Goal: Task Accomplishment & Management: Manage account settings

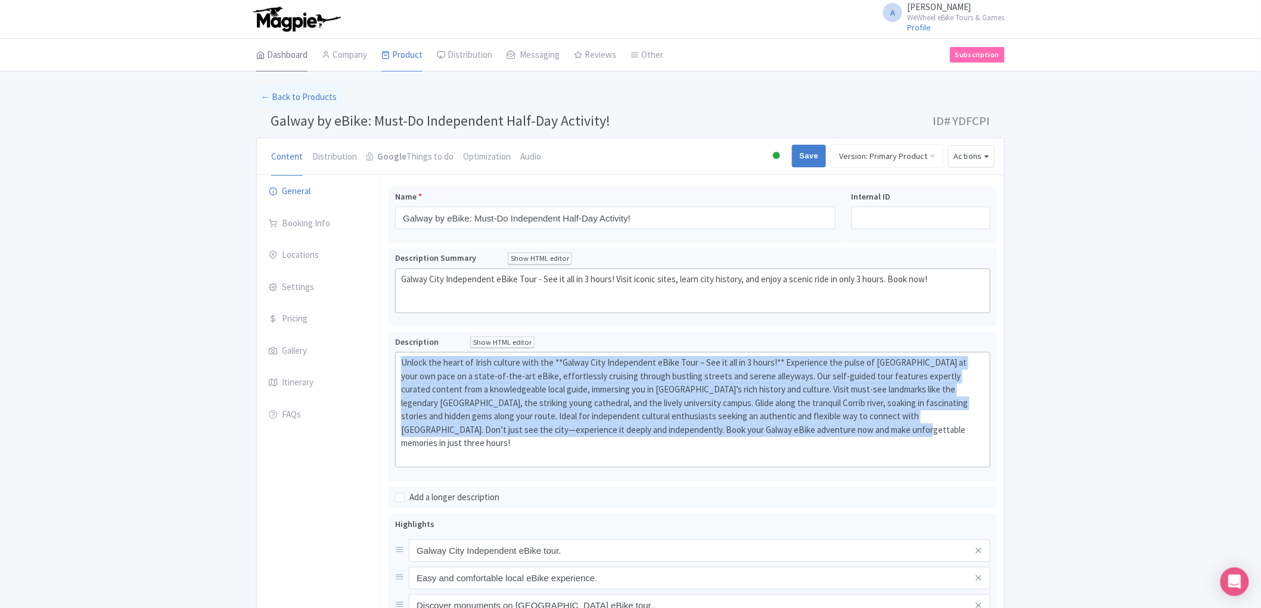
click at [282, 52] on link "Dashboard" at bounding box center [281, 55] width 51 height 33
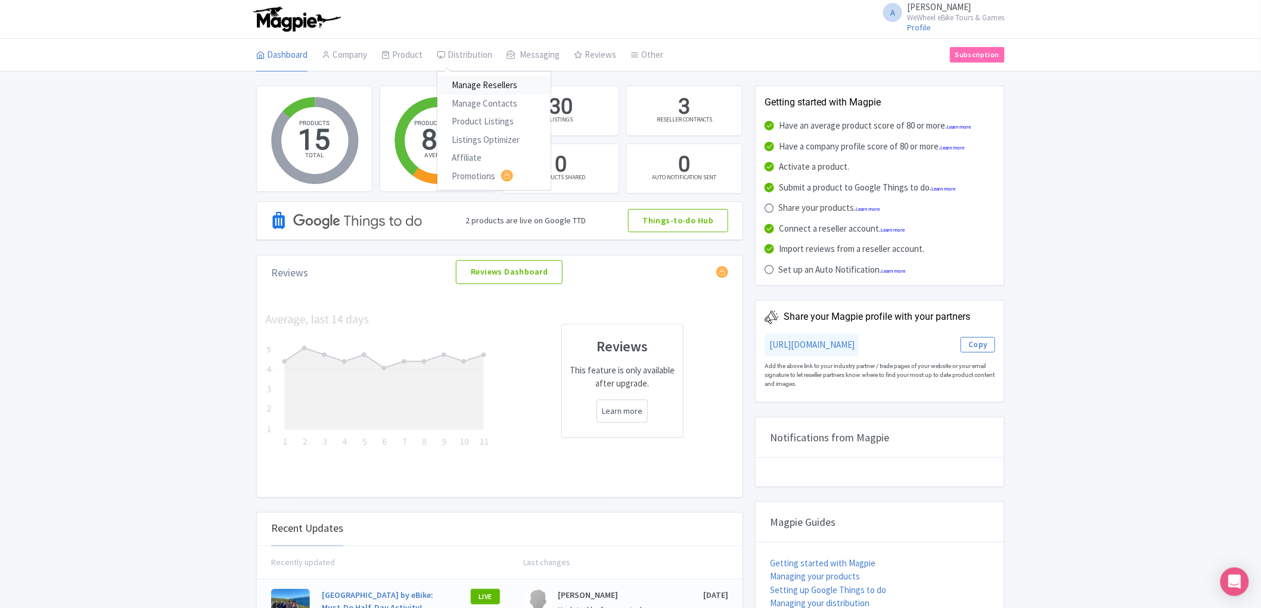
click at [471, 88] on link "Manage Resellers" at bounding box center [493, 85] width 113 height 18
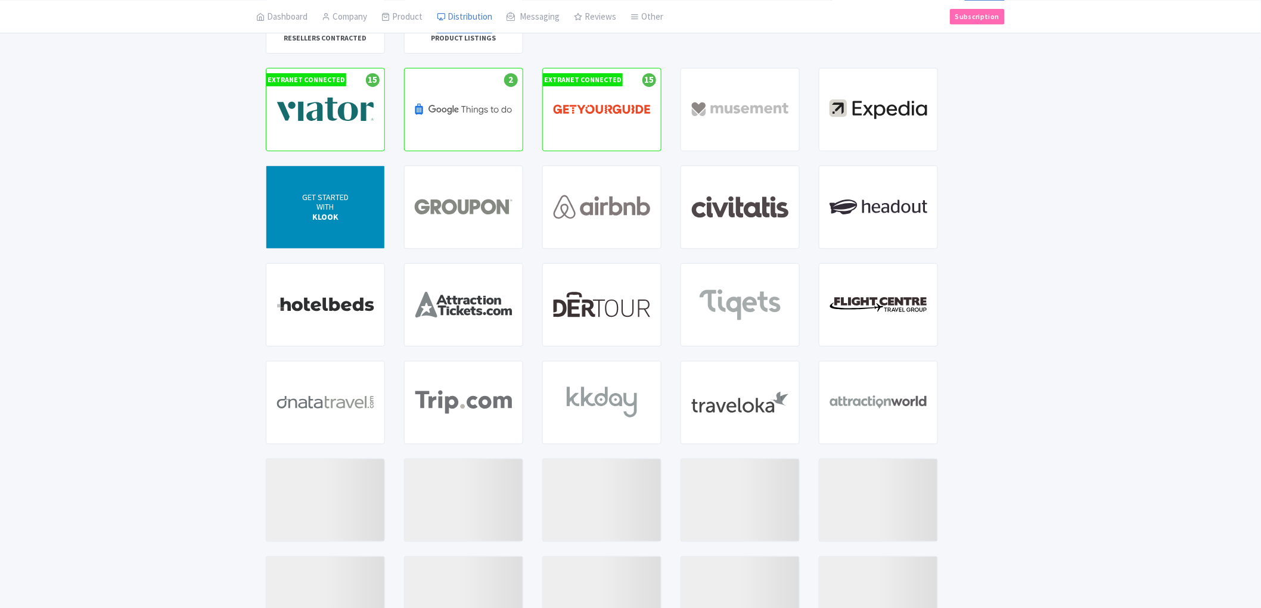
scroll to position [132, 0]
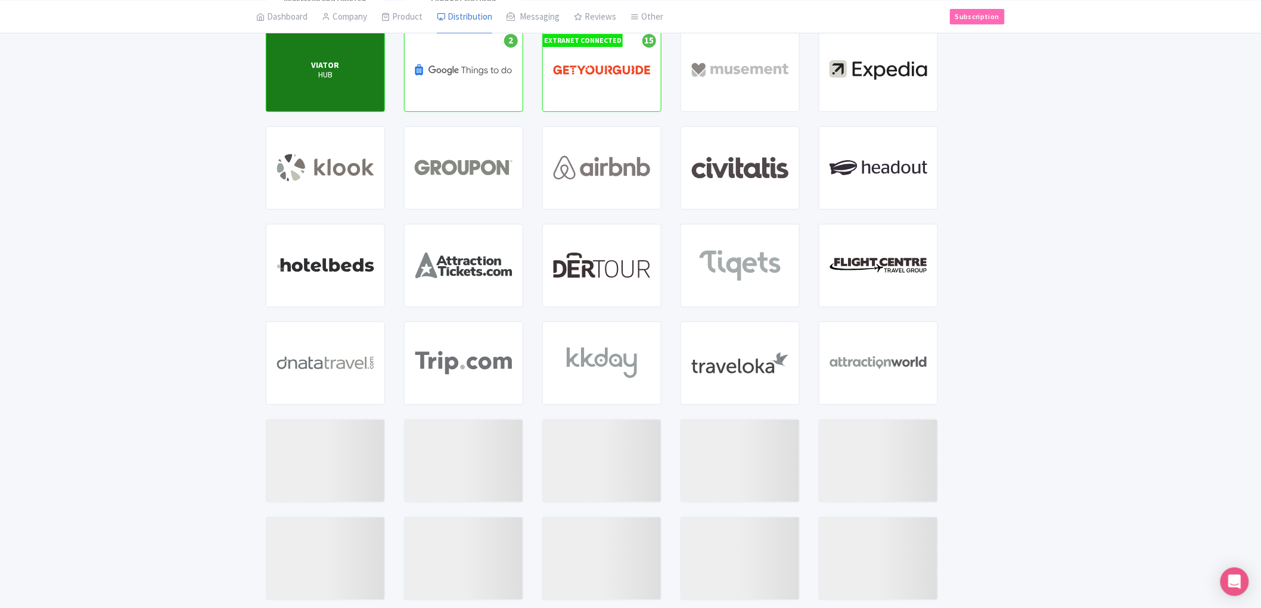
click at [358, 80] on div "VIATOR HUB" at bounding box center [325, 70] width 118 height 82
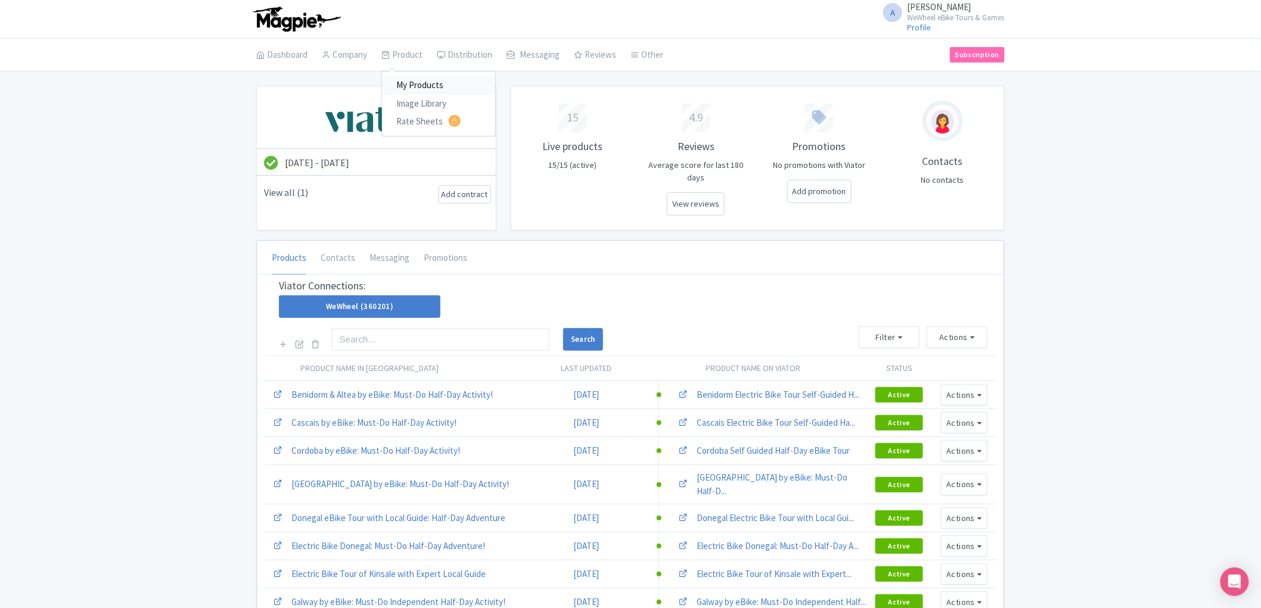
click at [423, 90] on link "My Products" at bounding box center [438, 85] width 113 height 18
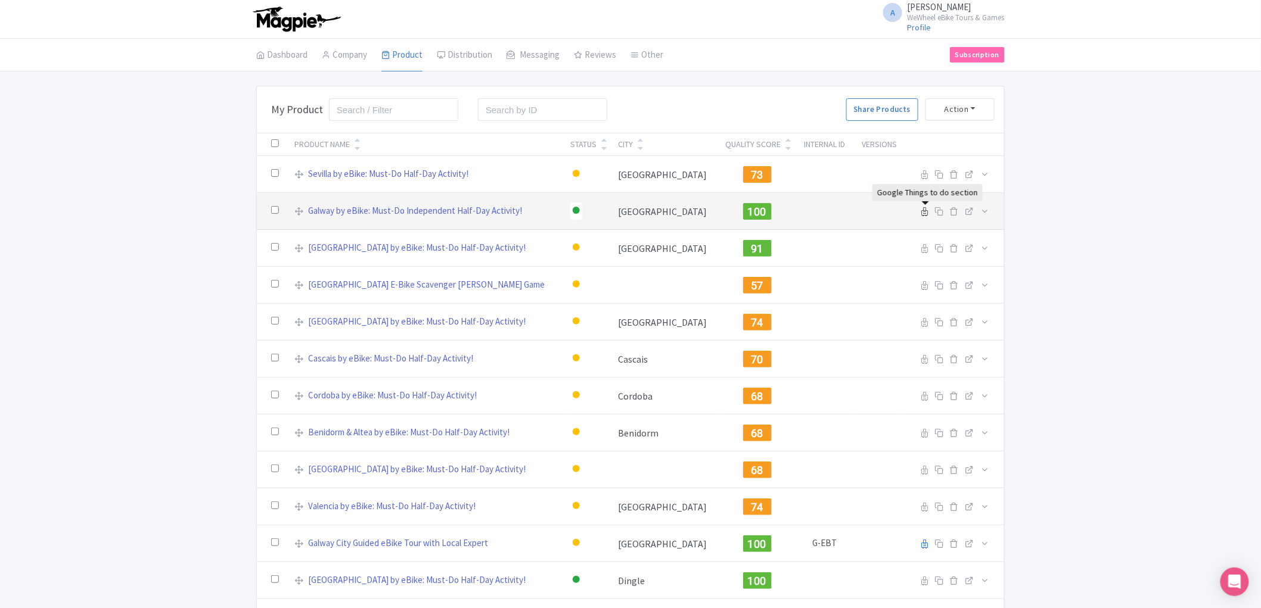
click at [924, 212] on icon at bounding box center [924, 211] width 7 height 9
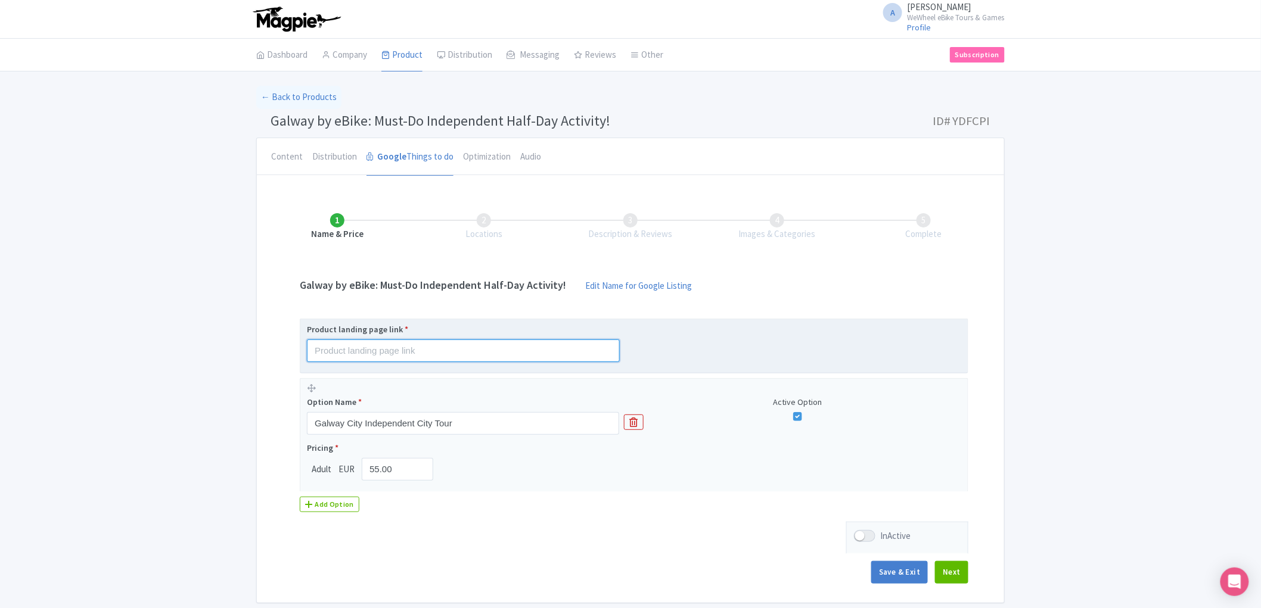
click at [586, 350] on input "text" at bounding box center [463, 351] width 313 height 23
paste input "https://wewheel.com/tour/self-guided-electric-bike-tour-of-galway/"
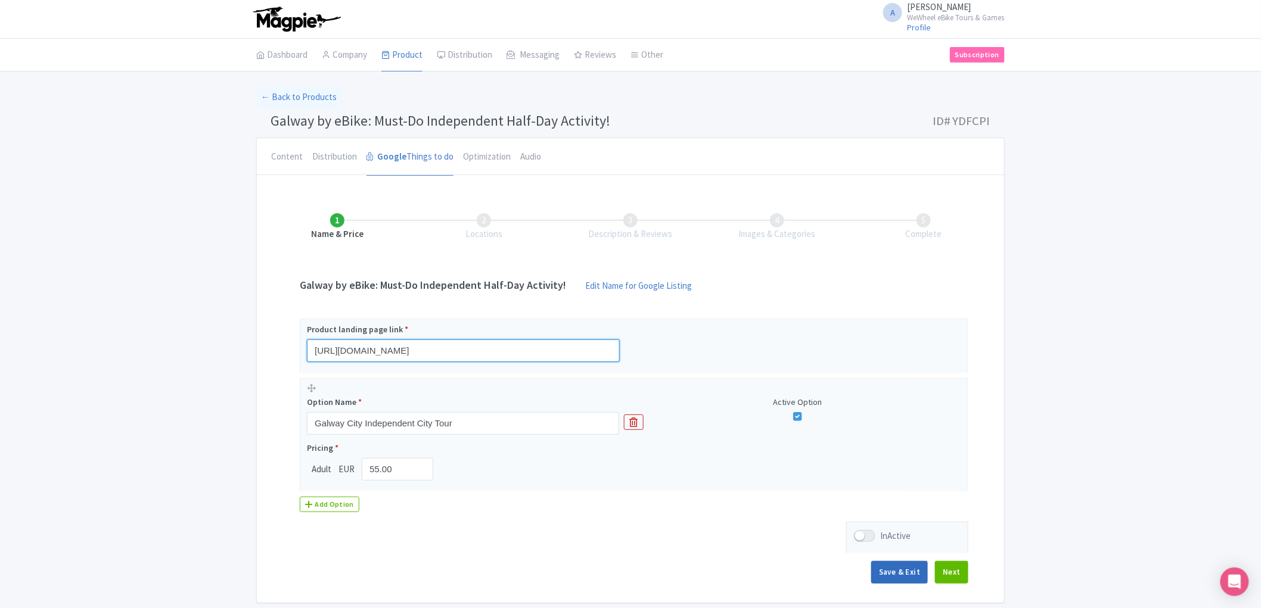
type input "https://wewheel.com/tour/self-guided-electric-bike-tour-of-galway/"
click at [890, 574] on button "Save & Exit" at bounding box center [899, 572] width 57 height 23
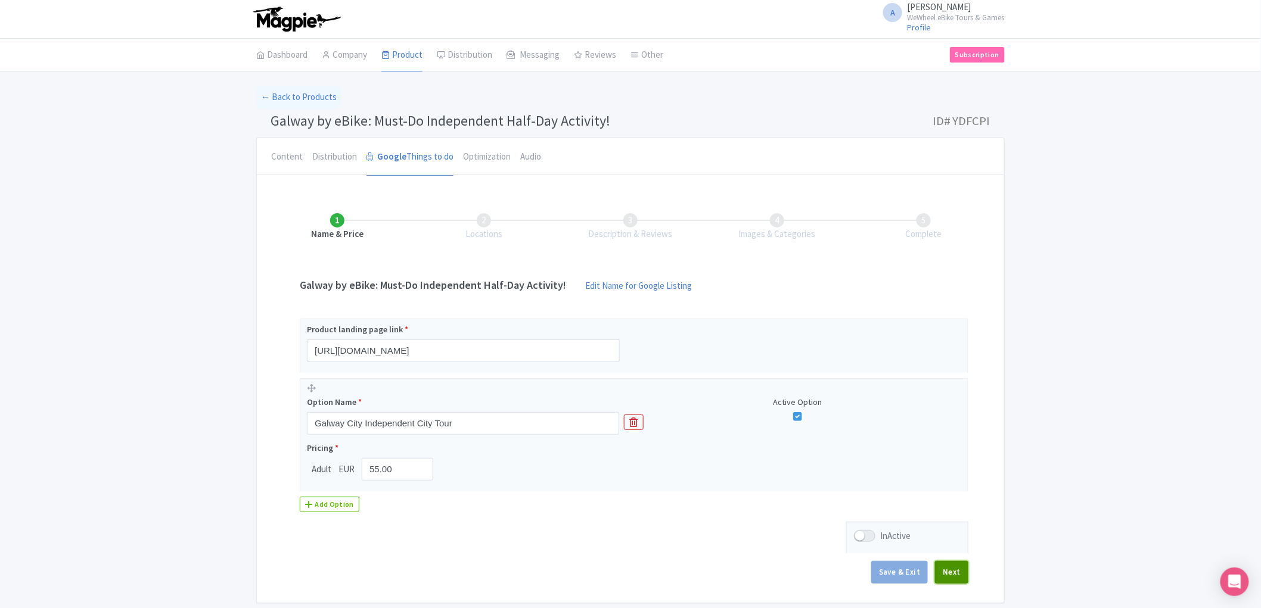
click at [950, 569] on button "Next" at bounding box center [951, 572] width 33 height 23
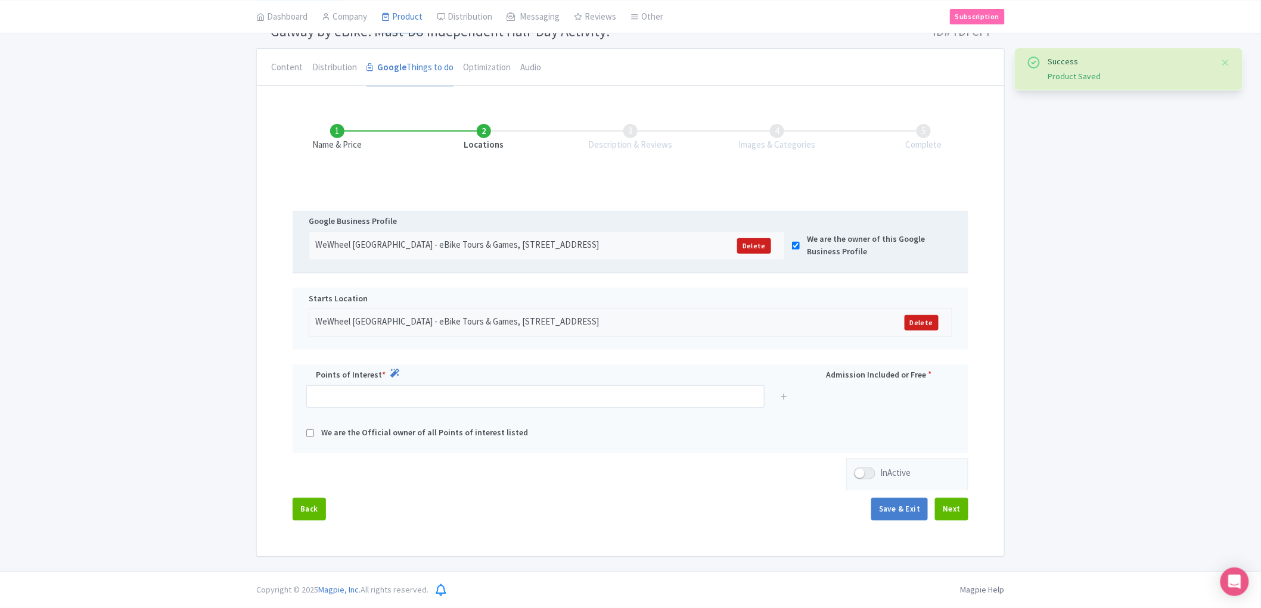
scroll to position [103, 0]
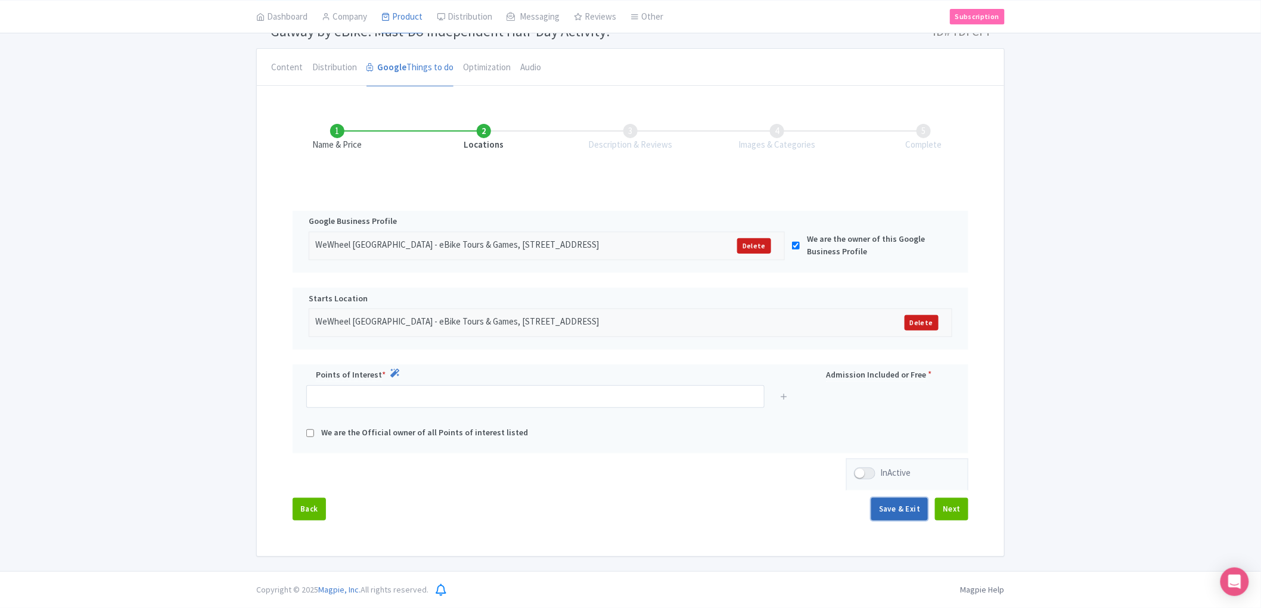
click at [920, 513] on button "Save & Exit" at bounding box center [899, 509] width 57 height 23
drag, startPoint x: 897, startPoint y: 493, endPoint x: 900, endPoint y: 501, distance: 8.0
click at [899, 496] on div "Name & Price Locations Description & Reviews Images & Categories Complete Edit …" at bounding box center [630, 316] width 733 height 433
drag, startPoint x: 903, startPoint y: 503, endPoint x: 924, endPoint y: 505, distance: 20.9
click at [904, 504] on button "Save & Exit" at bounding box center [899, 509] width 57 height 23
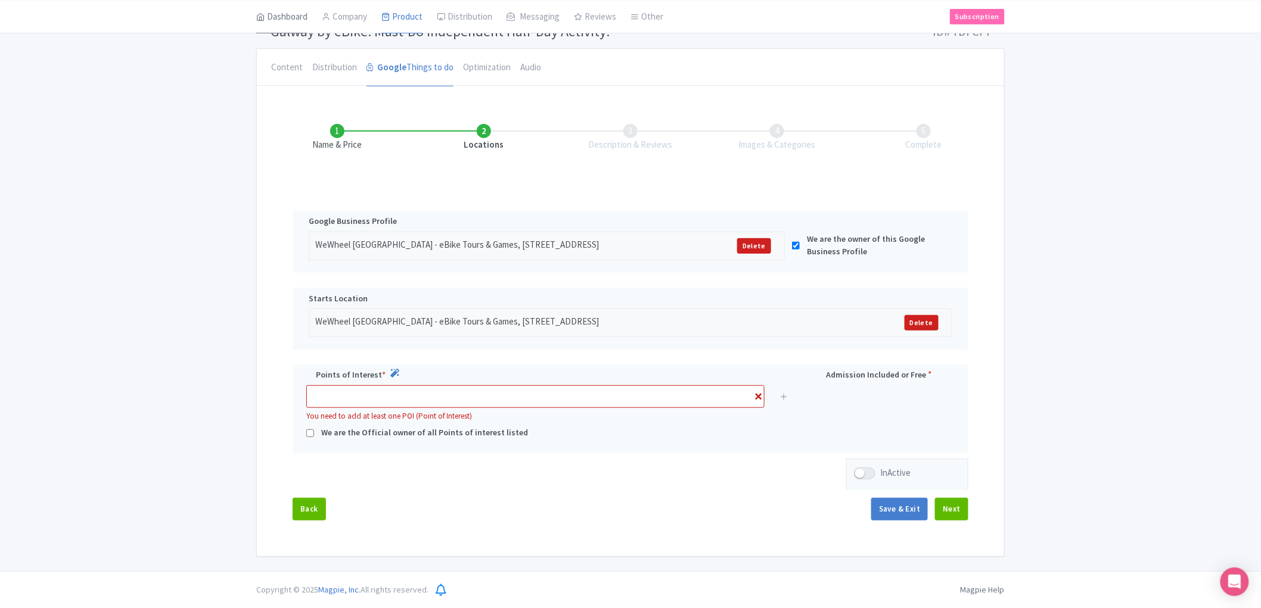
click at [289, 15] on link "Dashboard" at bounding box center [281, 16] width 51 height 33
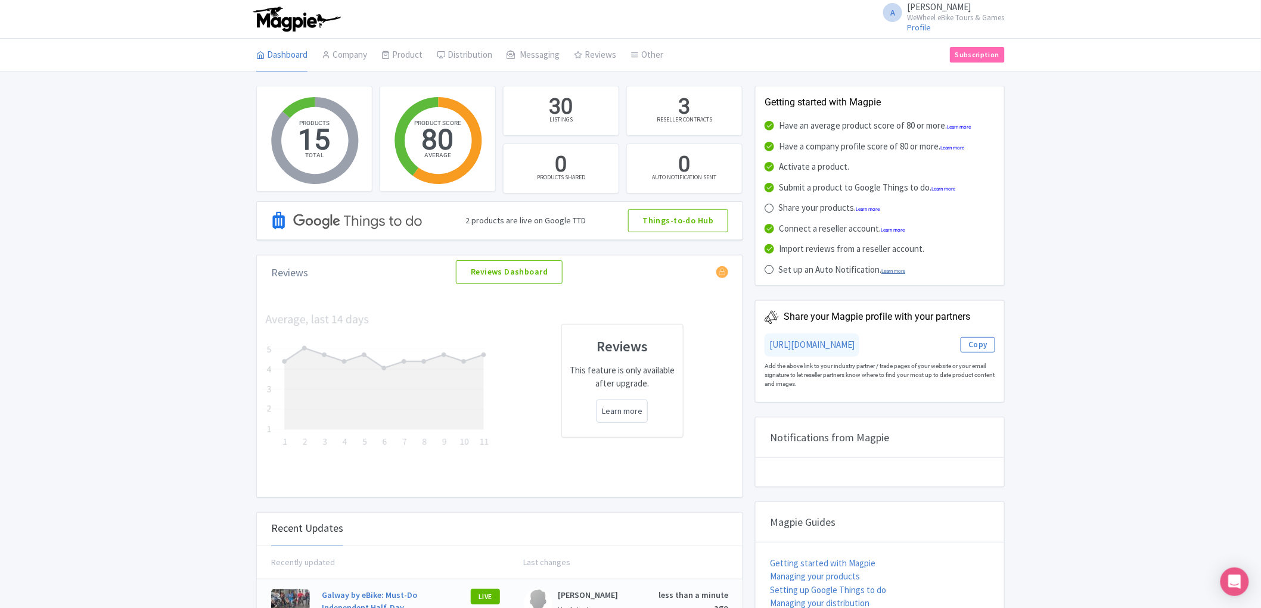
click at [896, 270] on link "Learn more" at bounding box center [893, 271] width 24 height 5
click at [477, 87] on link "Manage Resellers" at bounding box center [493, 85] width 113 height 18
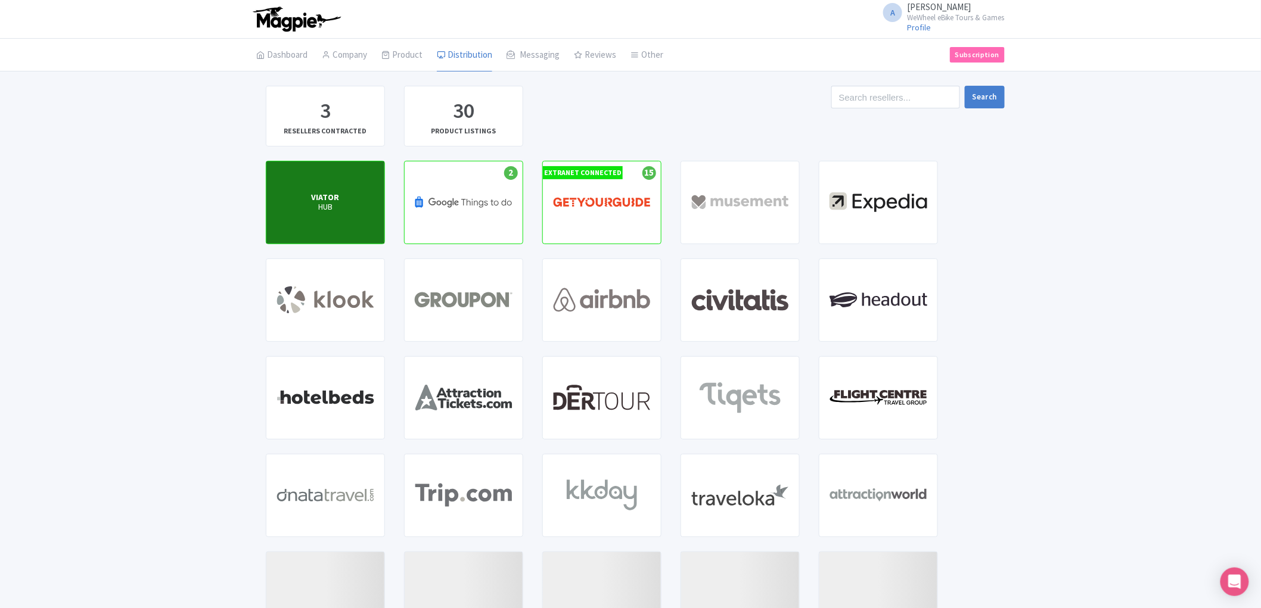
click at [361, 195] on div "VIATOR HUB" at bounding box center [325, 203] width 118 height 82
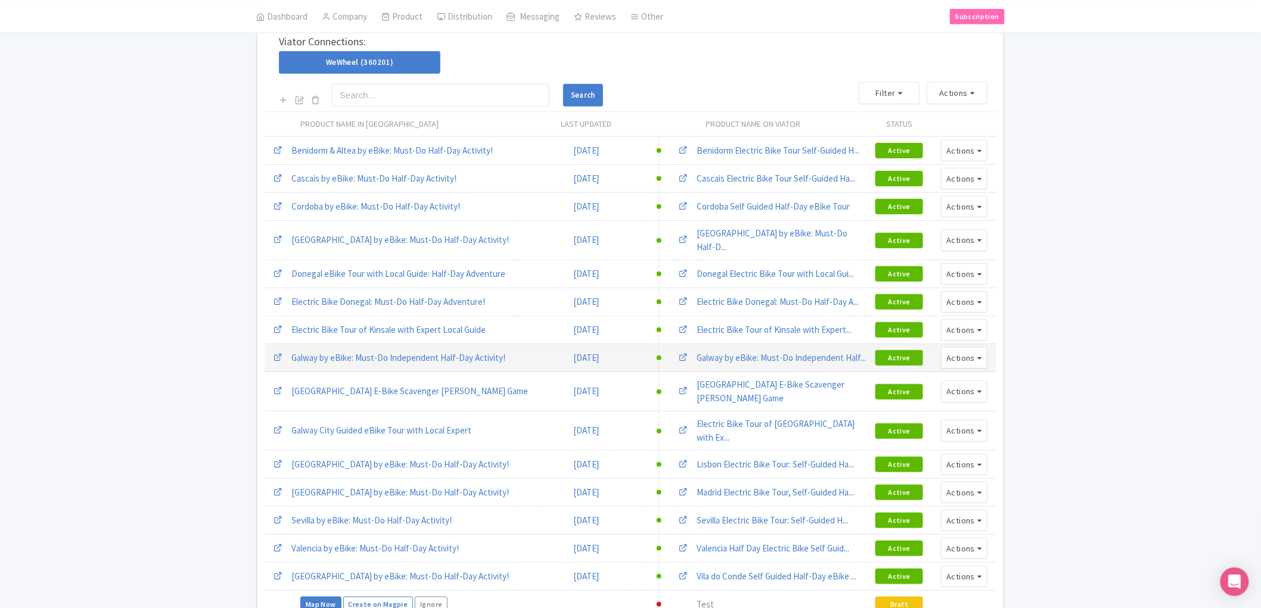
scroll to position [281, 0]
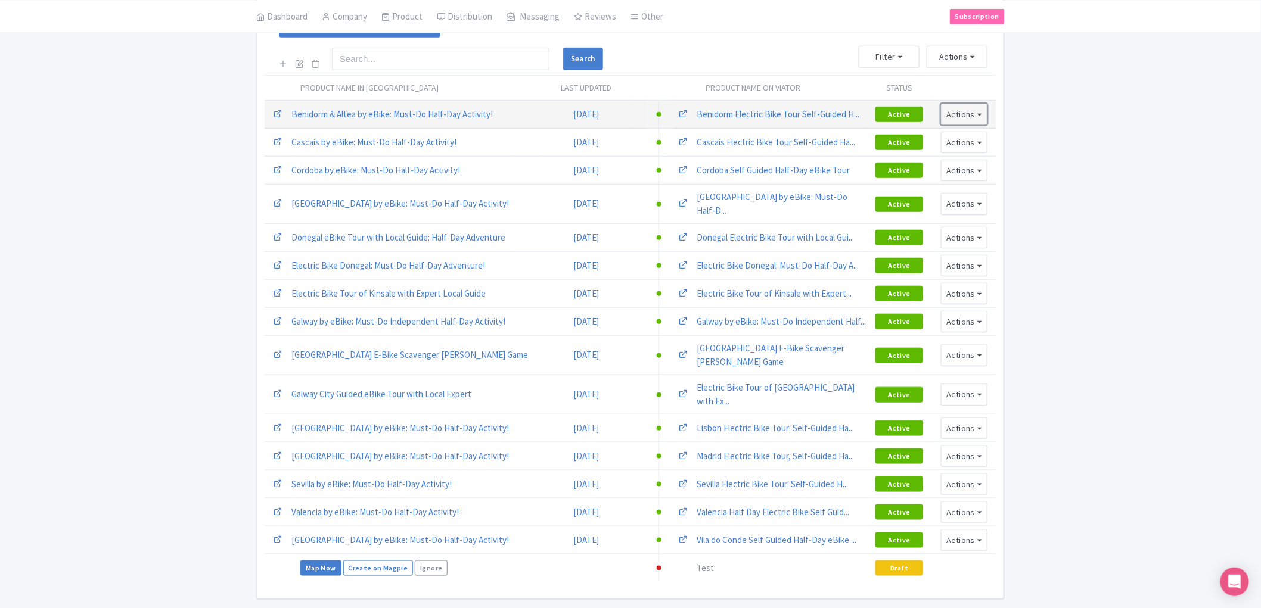
click at [978, 104] on button "Actions" at bounding box center [964, 115] width 46 height 22
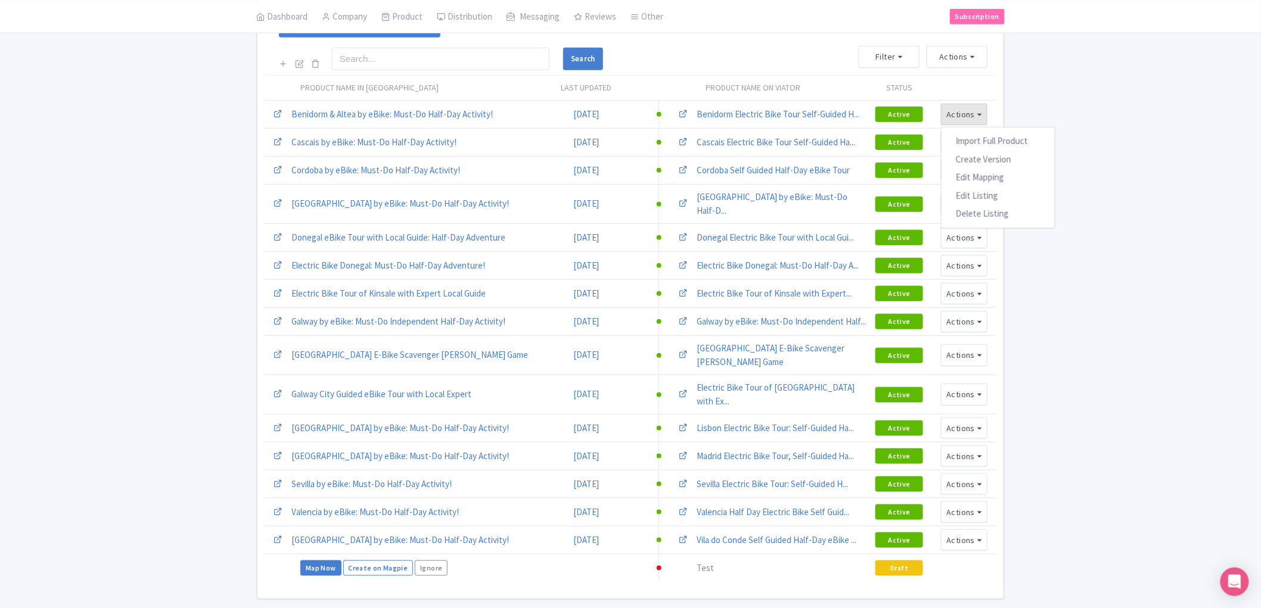
click at [1186, 94] on div "Jul 28, 2025 - Jul 28, 2026 View all (1) Add contract 15 Live products 15/15 (a…" at bounding box center [630, 202] width 1261 height 795
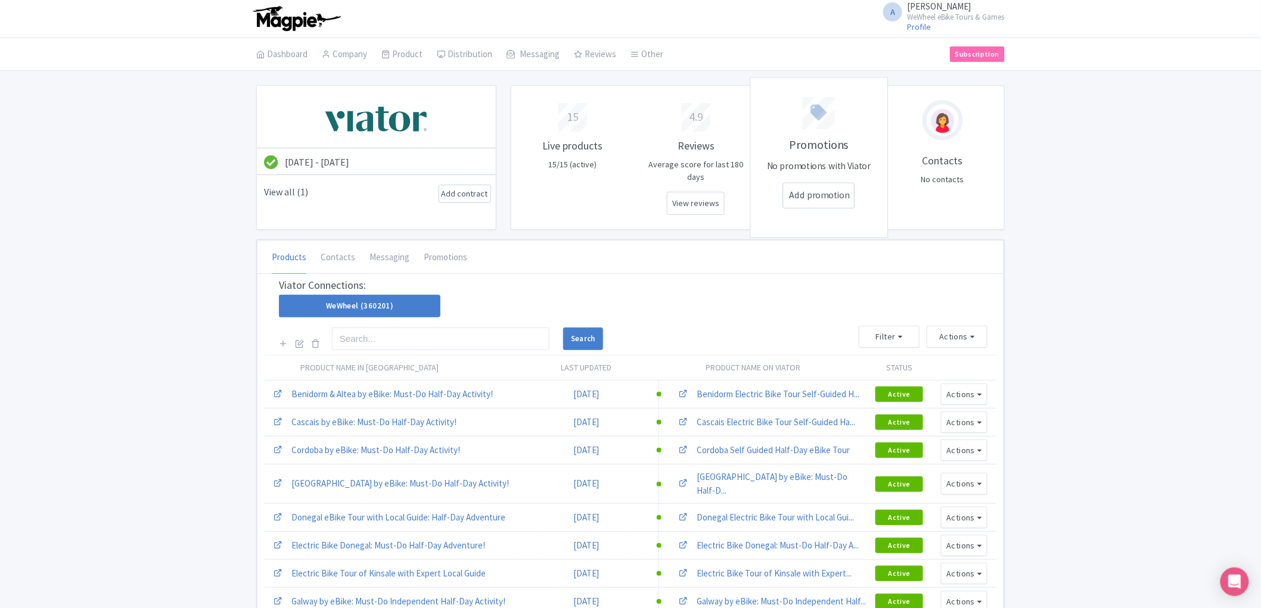
scroll to position [0, 0]
click at [384, 254] on link "Messaging" at bounding box center [389, 258] width 40 height 33
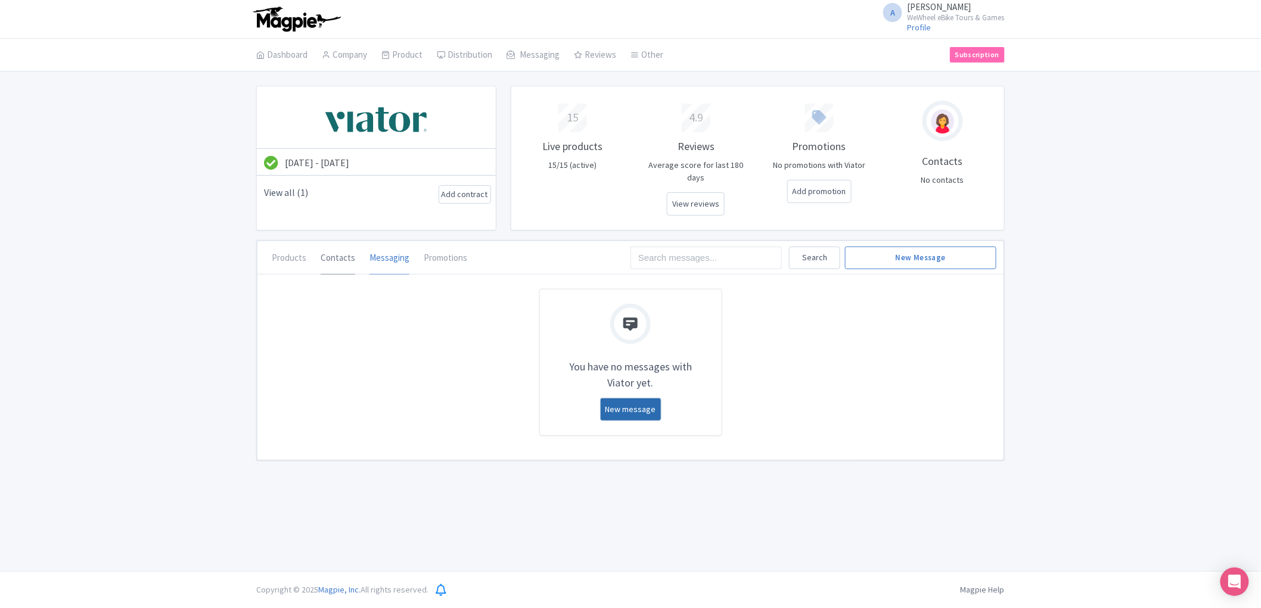
click at [338, 246] on link "Contacts" at bounding box center [338, 258] width 35 height 33
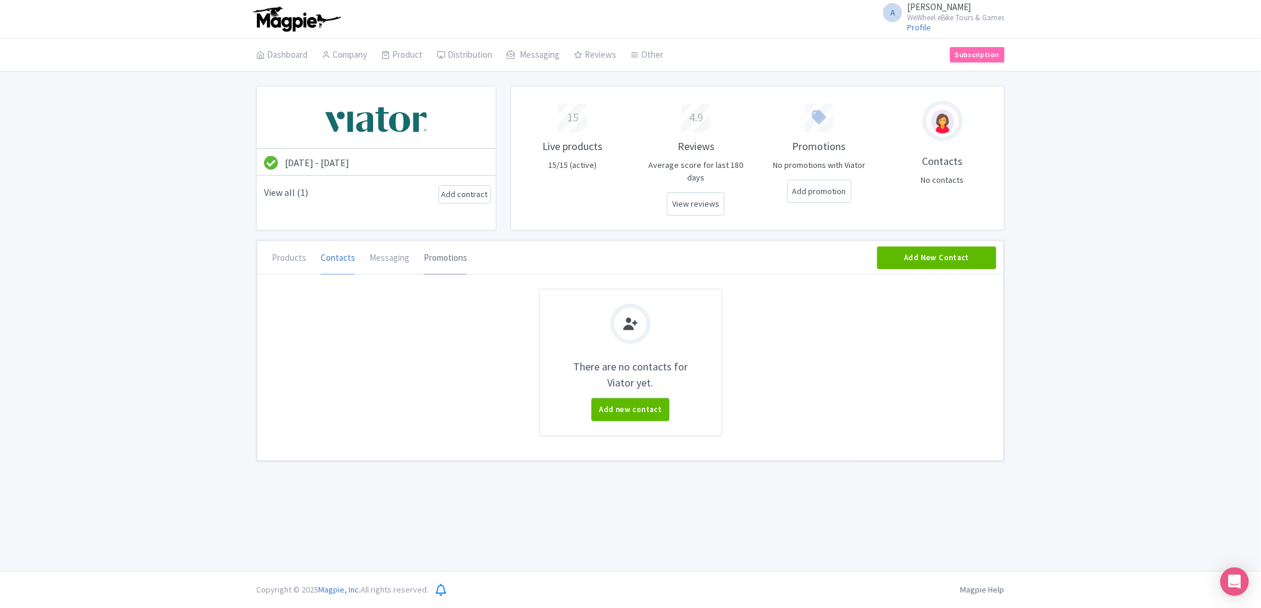
click at [443, 253] on link "Promotions" at bounding box center [446, 258] width 44 height 33
click at [277, 58] on link "Dashboard" at bounding box center [281, 55] width 51 height 33
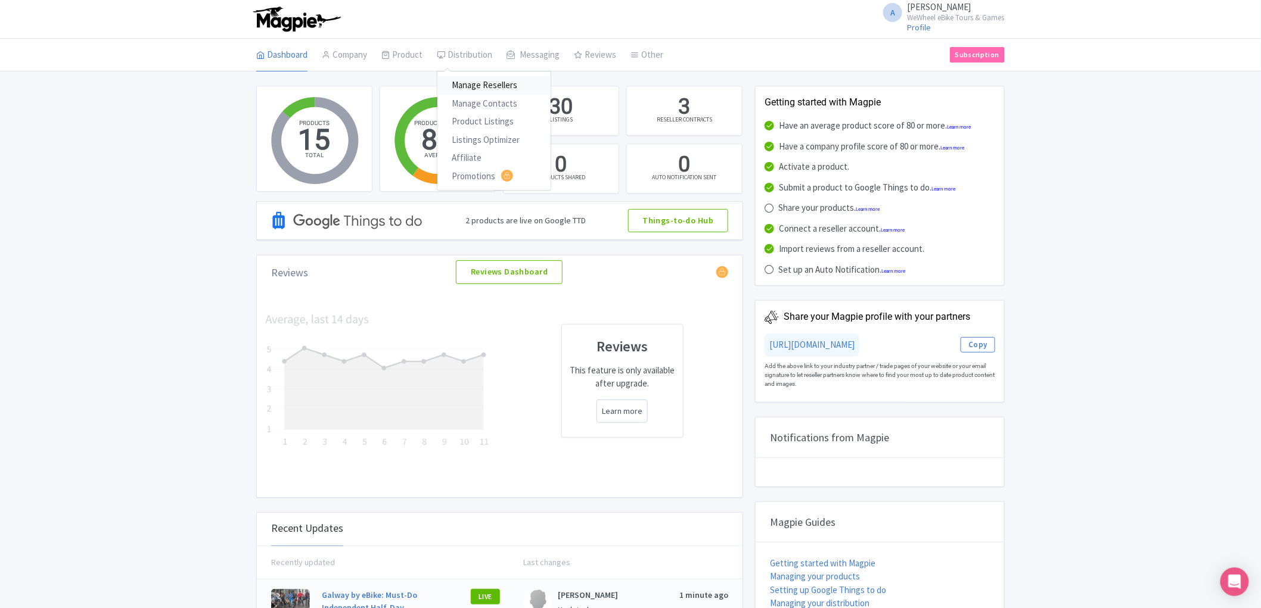
click at [487, 87] on link "Manage Resellers" at bounding box center [493, 85] width 113 height 18
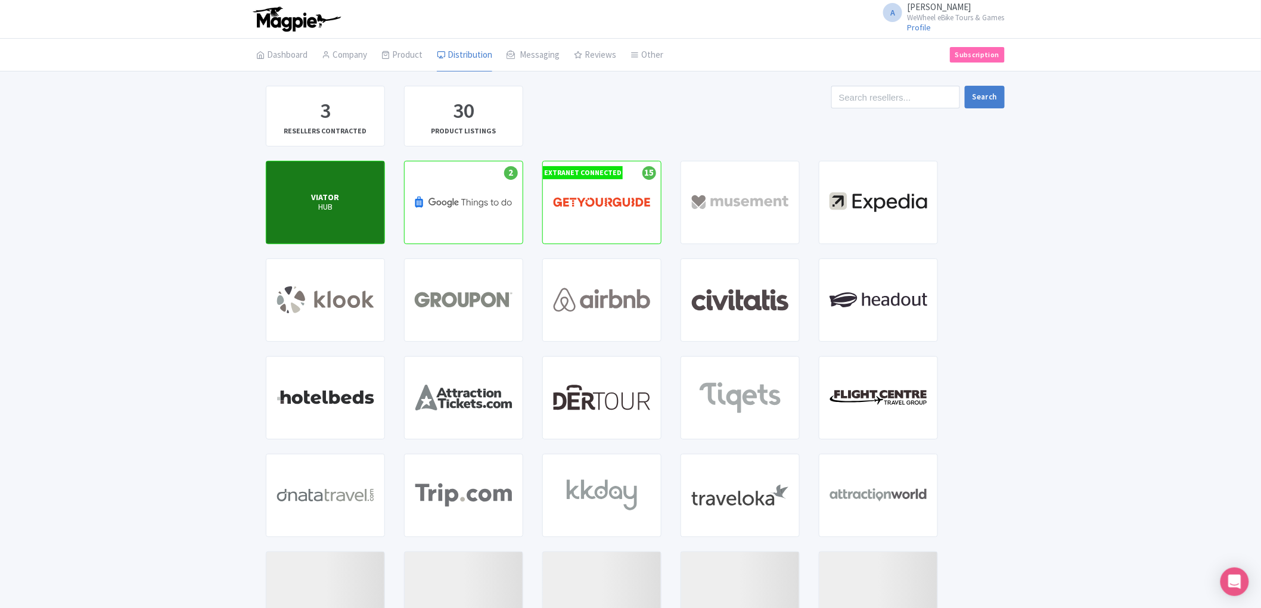
click at [337, 213] on div "VIATOR HUB" at bounding box center [325, 203] width 118 height 82
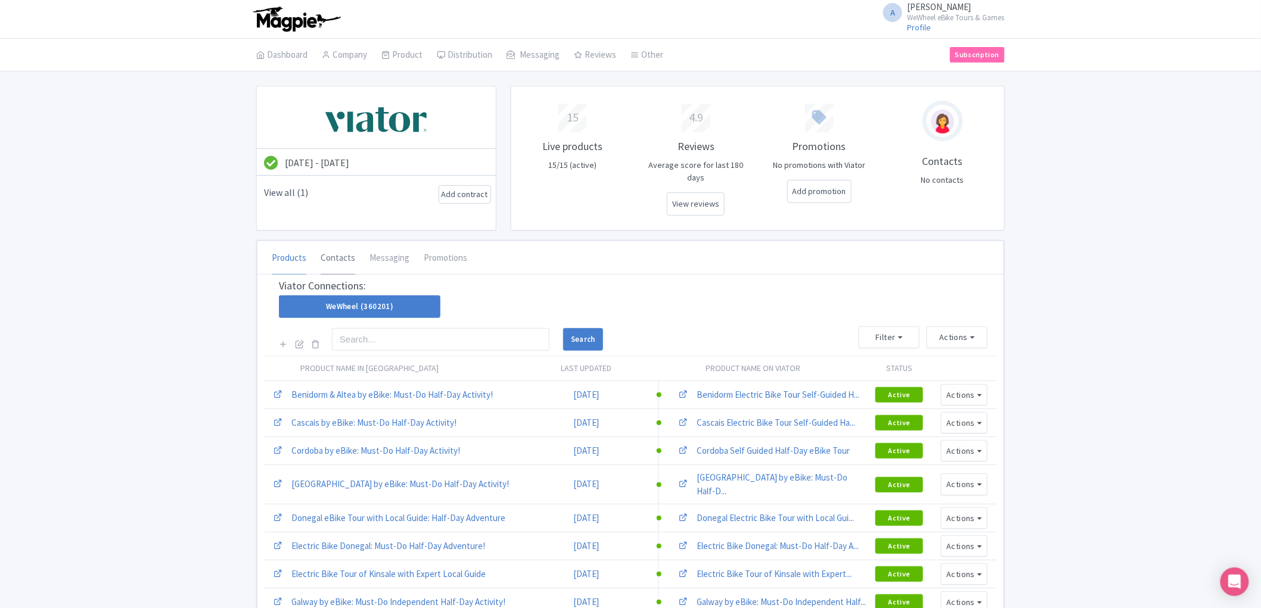
click at [337, 254] on link "Contacts" at bounding box center [338, 258] width 35 height 33
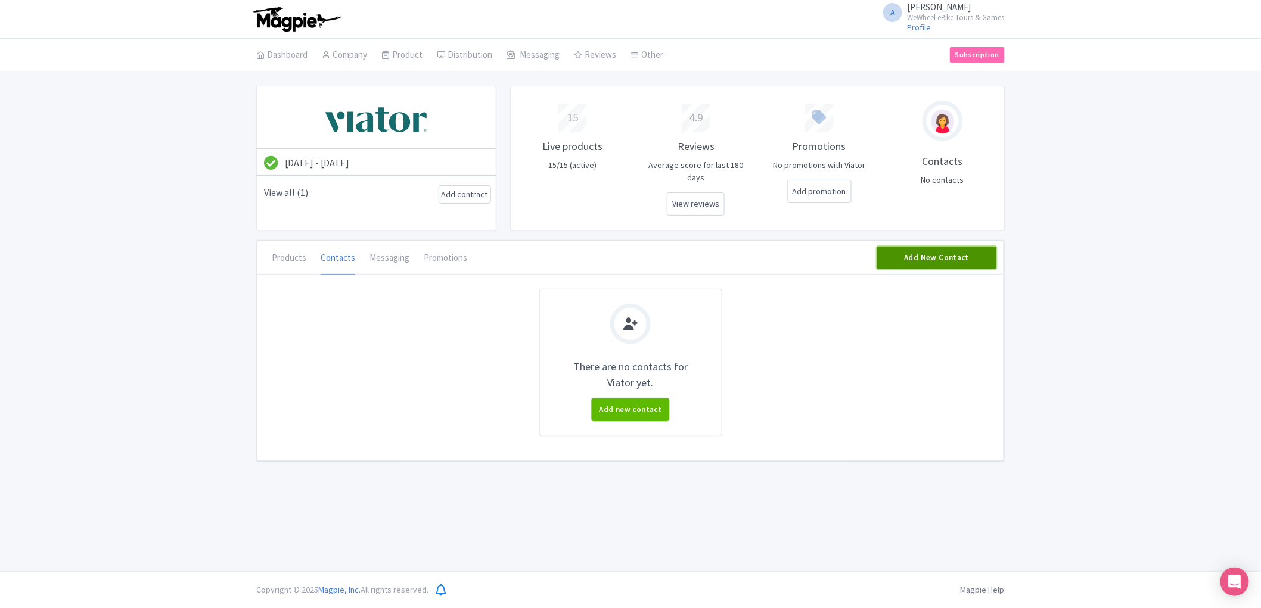
click at [943, 247] on link "Add New Contact" at bounding box center [936, 258] width 119 height 23
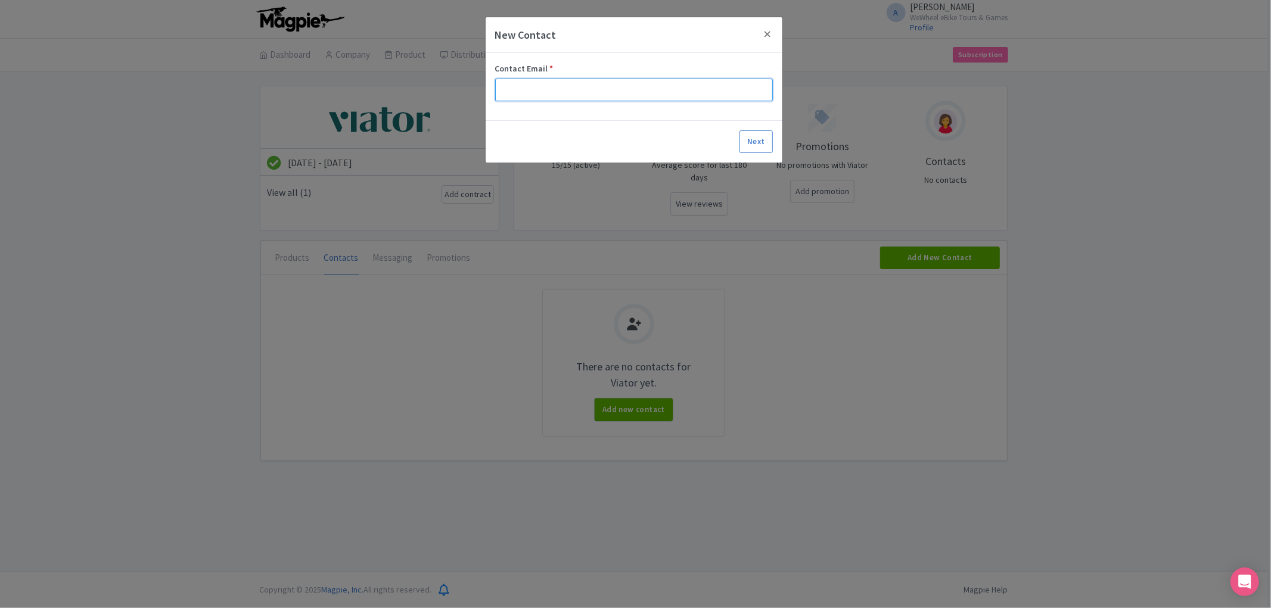
click at [629, 91] on input "Contact Email *" at bounding box center [634, 90] width 278 height 23
type input "[PERSON_NAME][EMAIL_ADDRESS][PERSON_NAME][DOMAIN_NAME]"
click at [753, 141] on form "Contact Email * alex.clements@wewheel.com Next" at bounding box center [634, 108] width 297 height 110
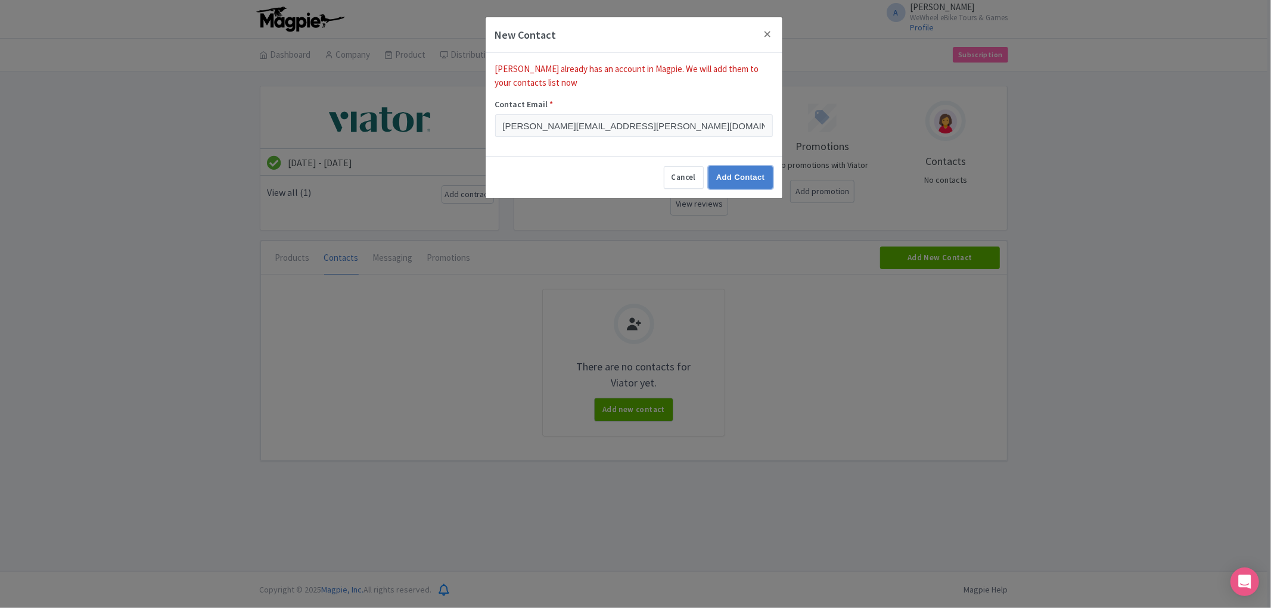
click at [728, 175] on input "Add Contact" at bounding box center [741, 177] width 64 height 23
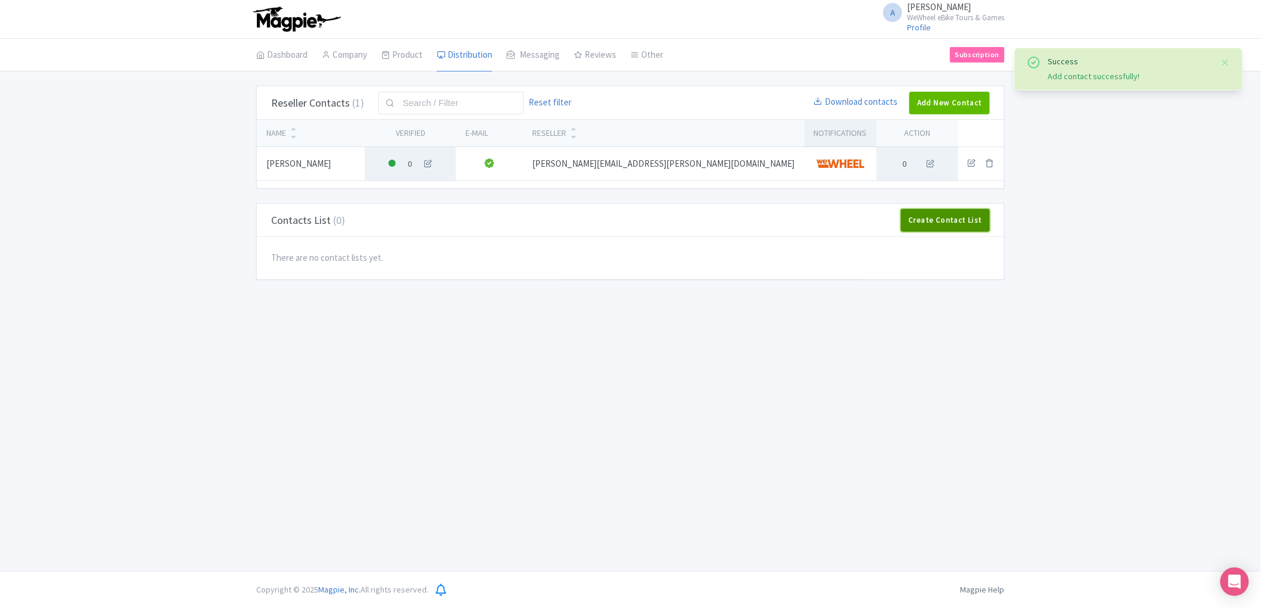
click at [962, 218] on link "Create Contact List" at bounding box center [945, 220] width 89 height 23
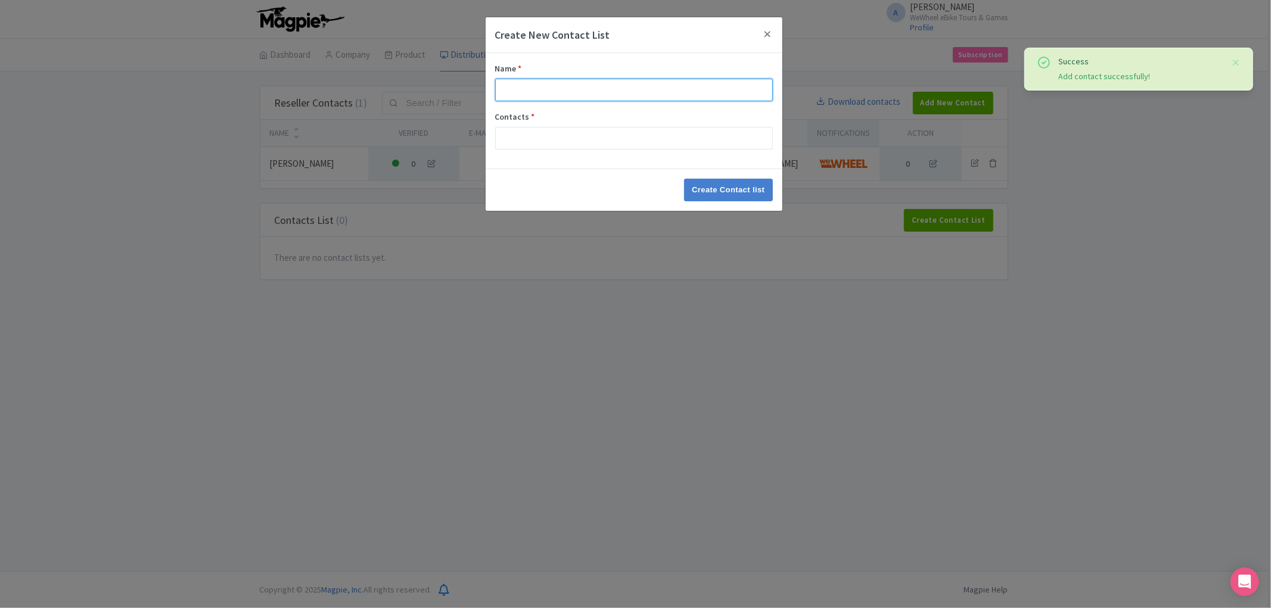
click at [626, 82] on input "Name *" at bounding box center [634, 90] width 278 height 23
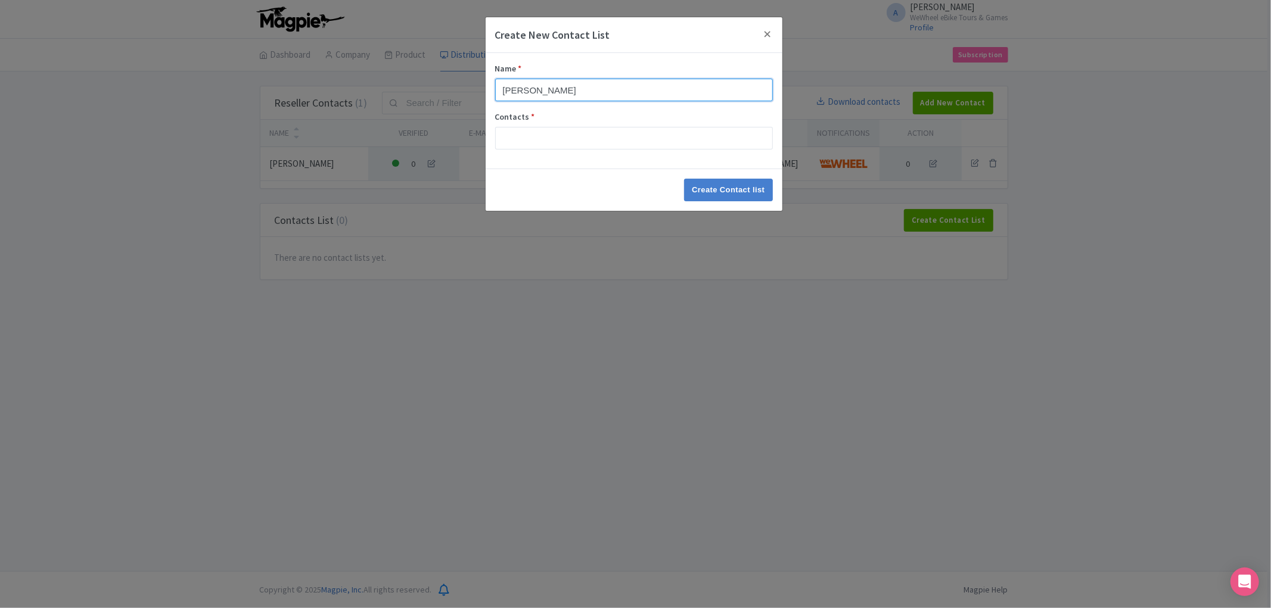
type input "[PERSON_NAME]"
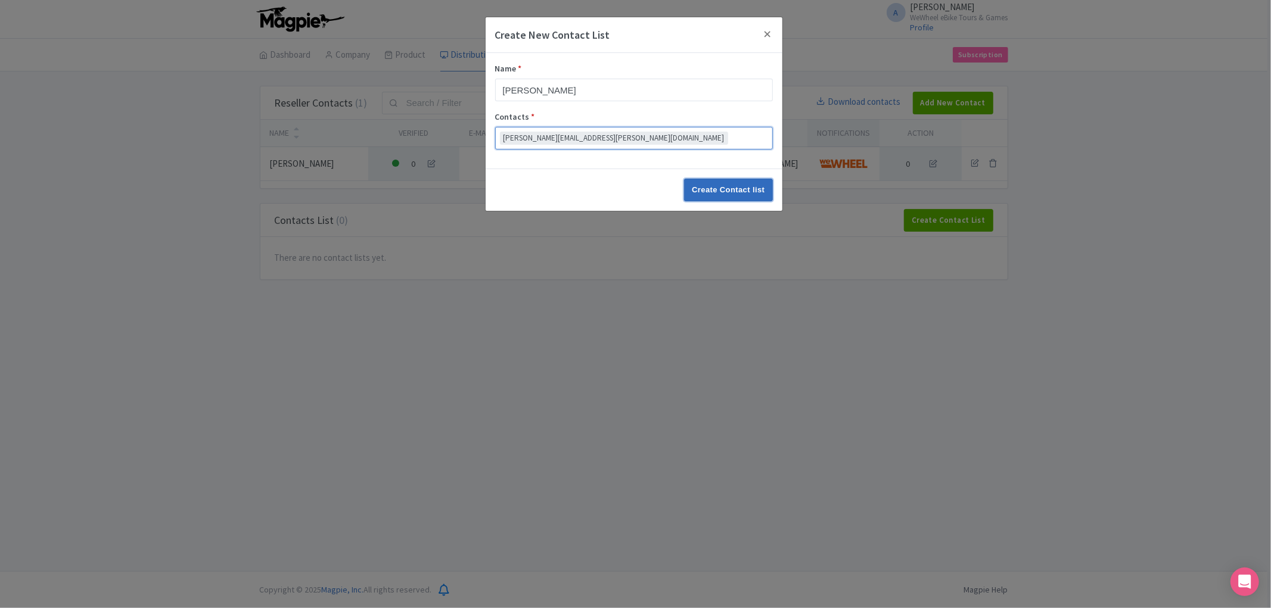
click at [707, 185] on input "Create Contact list" at bounding box center [728, 190] width 88 height 23
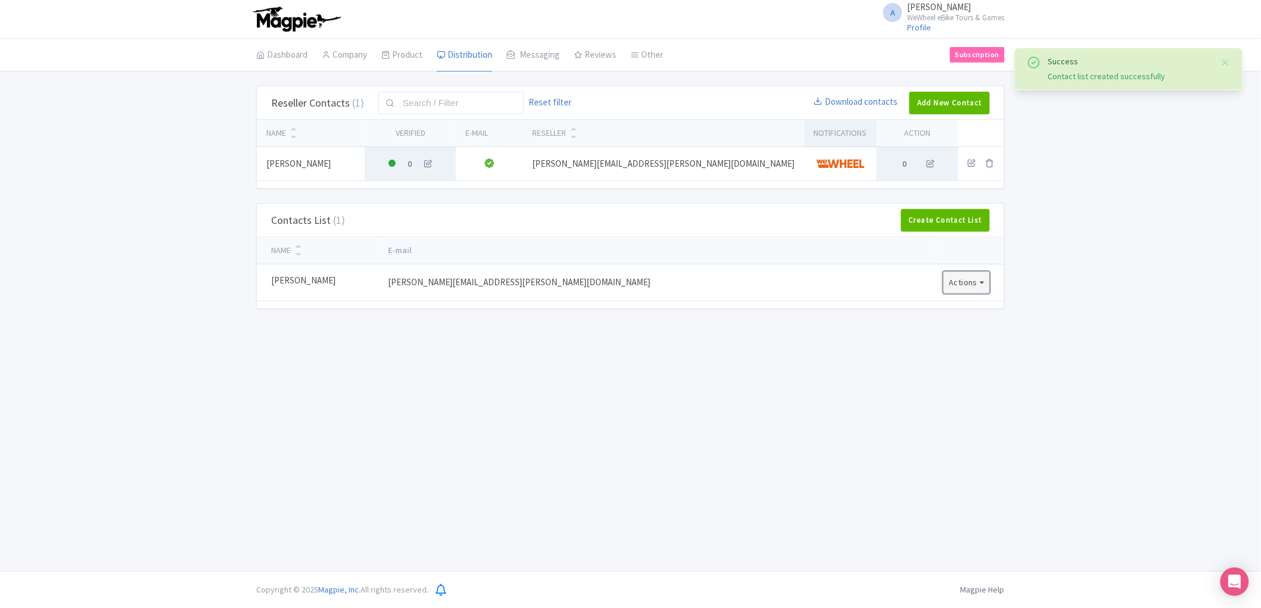
click at [961, 277] on button "Actions" at bounding box center [966, 283] width 46 height 22
click at [883, 300] on td "[PERSON_NAME][EMAIL_ADDRESS][PERSON_NAME][DOMAIN_NAME]" at bounding box center [658, 283] width 555 height 36
click at [991, 279] on td "Actions Edit Delete Download CSV" at bounding box center [970, 283] width 68 height 36
click at [969, 287] on button "Actions" at bounding box center [966, 283] width 46 height 22
click at [976, 310] on link "Edit" at bounding box center [1000, 310] width 113 height 21
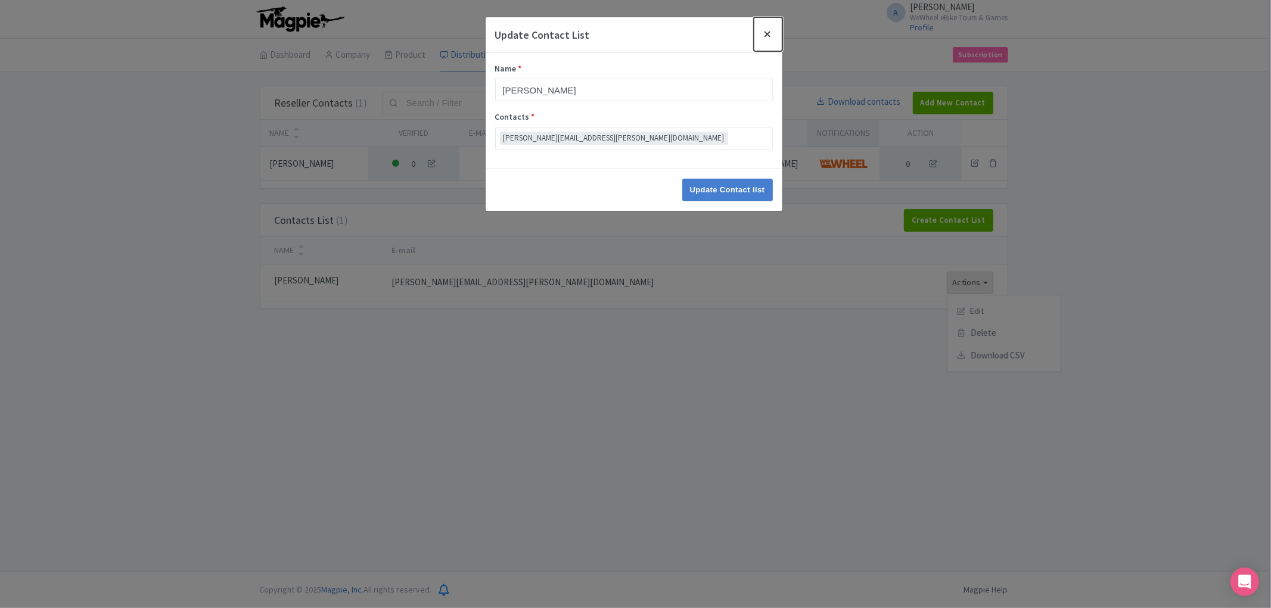
click at [756, 33] on button "Close" at bounding box center [768, 34] width 29 height 34
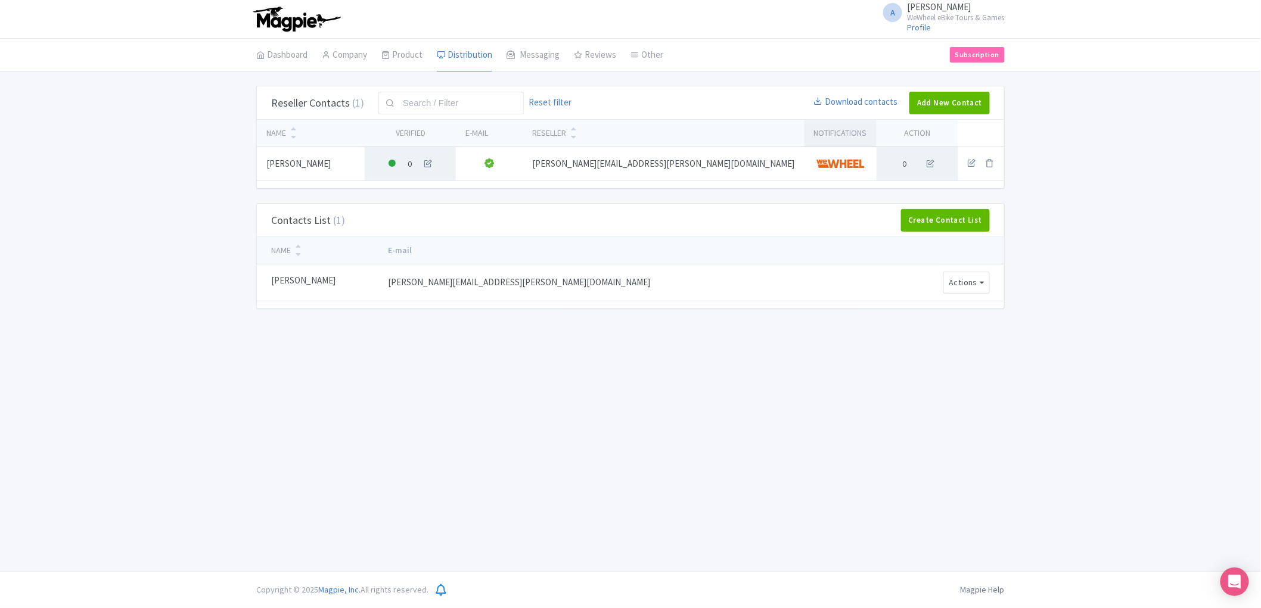
click at [422, 284] on span "[PERSON_NAME][EMAIL_ADDRESS][PERSON_NAME][DOMAIN_NAME]" at bounding box center [519, 282] width 262 height 11
drag, startPoint x: 263, startPoint y: 281, endPoint x: 272, endPoint y: 282, distance: 9.0
click at [265, 282] on td "[PERSON_NAME]" at bounding box center [319, 283] width 124 height 36
click at [434, 164] on icon at bounding box center [427, 163] width 13 height 13
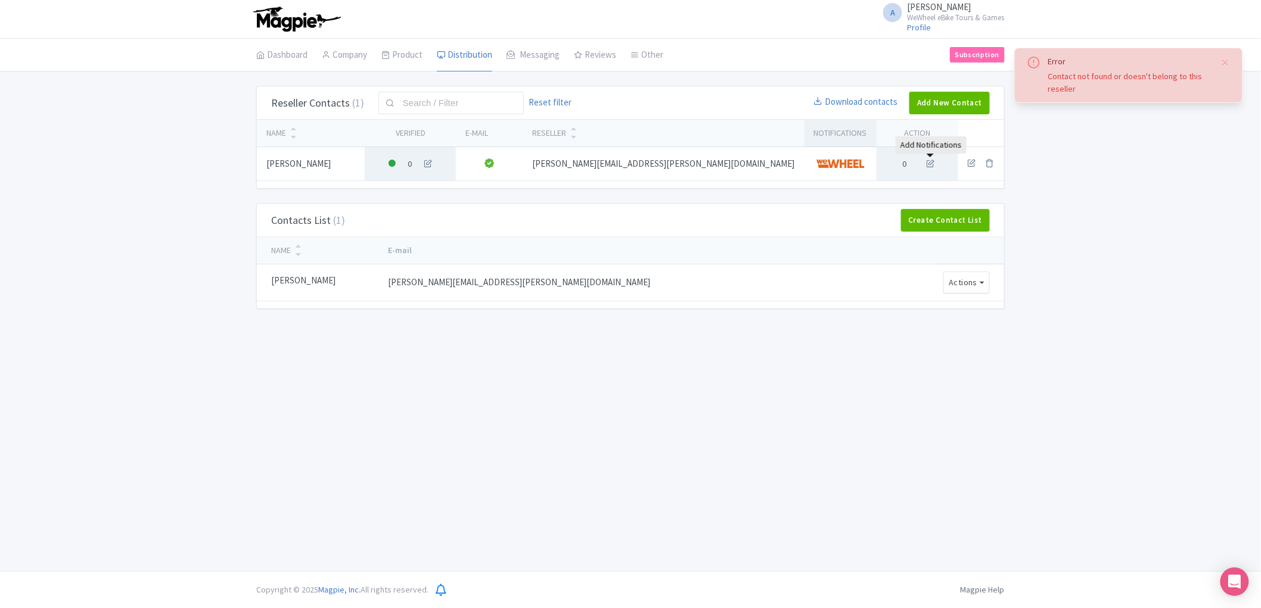
click at [933, 163] on icon at bounding box center [930, 163] width 13 height 13
click at [974, 164] on icon at bounding box center [972, 163] width 8 height 8
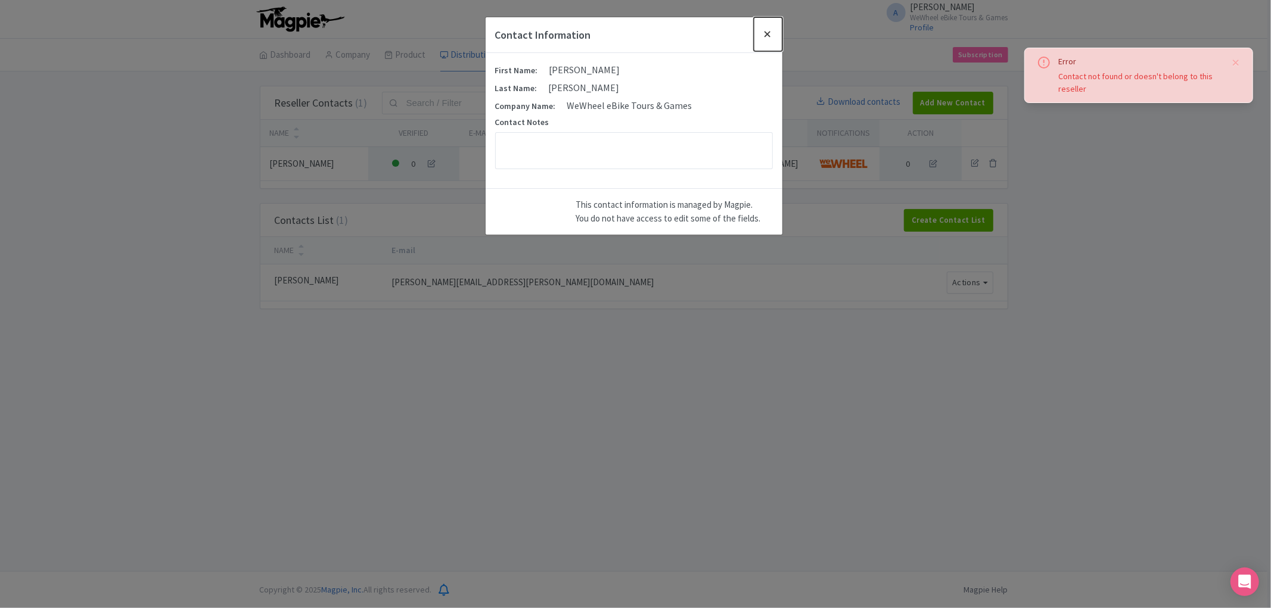
click at [769, 35] on button "Close" at bounding box center [768, 34] width 29 height 34
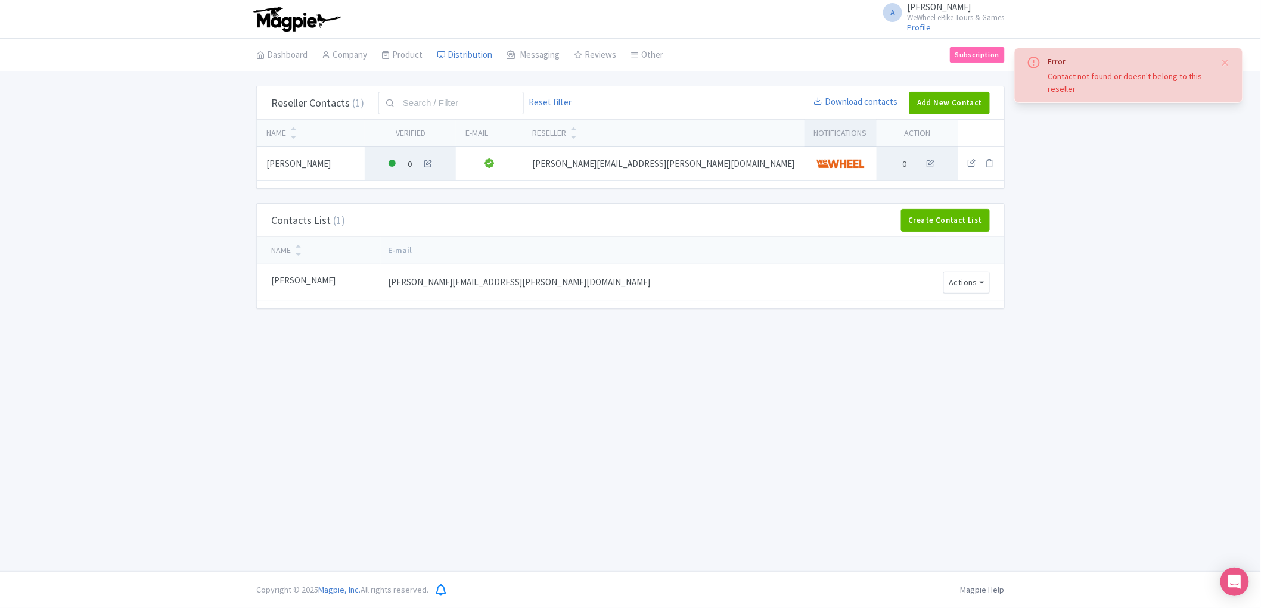
click at [708, 157] on td "[PERSON_NAME][EMAIL_ADDRESS][PERSON_NAME][DOMAIN_NAME]" at bounding box center [663, 164] width 281 height 34
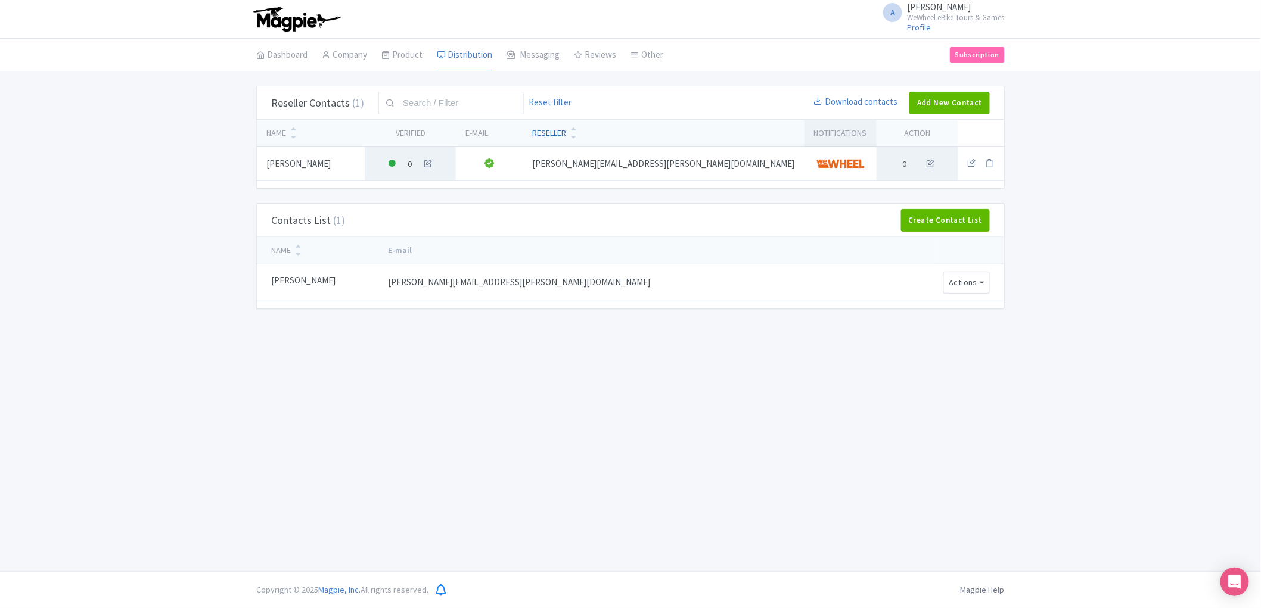
click at [577, 127] on icon at bounding box center [574, 129] width 5 height 8
click at [278, 156] on span "[PERSON_NAME]" at bounding box center [298, 164] width 64 height 18
click at [284, 164] on span "[PERSON_NAME]" at bounding box center [298, 164] width 64 height 18
click at [930, 164] on icon at bounding box center [930, 163] width 13 height 13
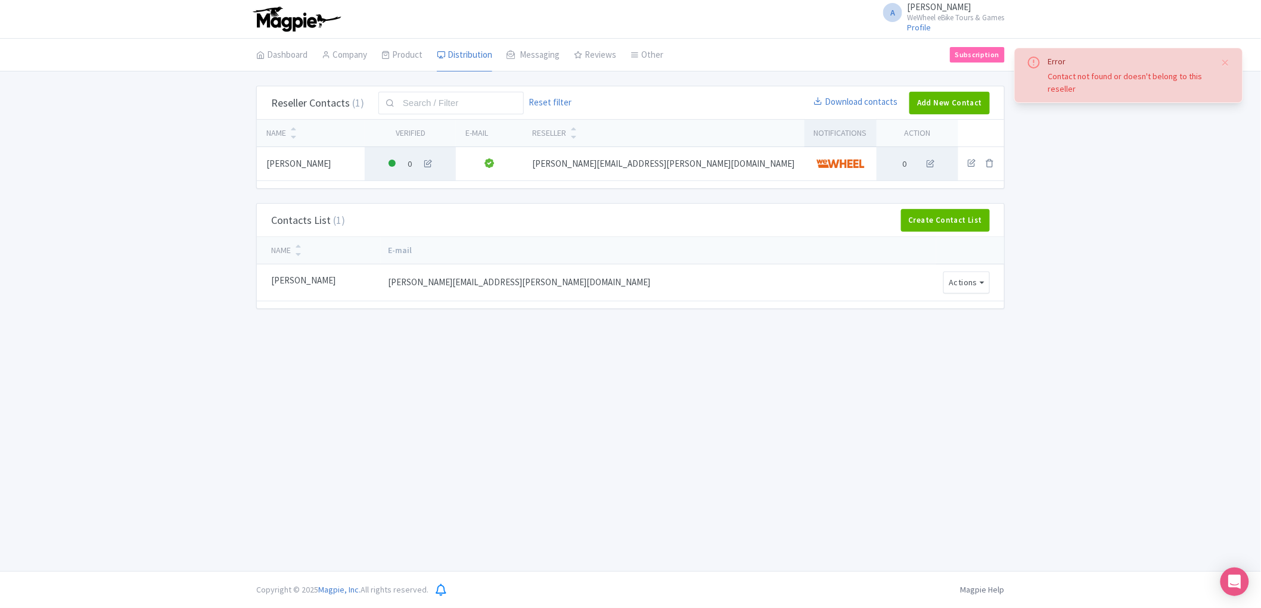
click at [974, 163] on icon at bounding box center [972, 163] width 8 height 8
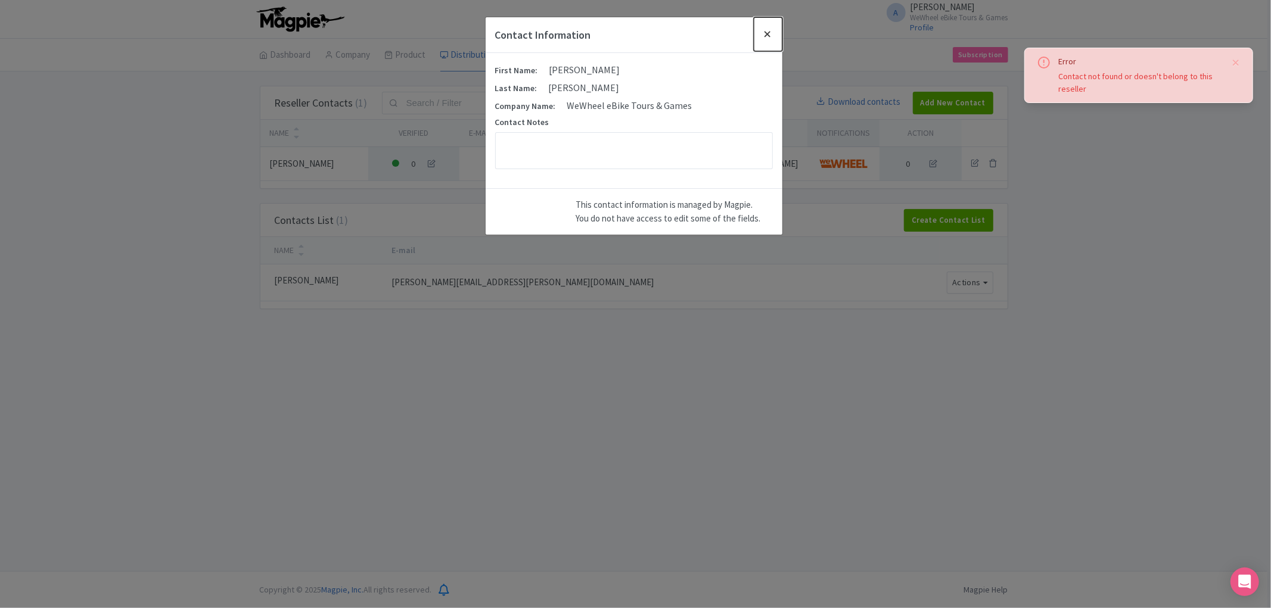
drag, startPoint x: 771, startPoint y: 31, endPoint x: 734, endPoint y: 57, distance: 45.3
click at [771, 32] on button "Close" at bounding box center [768, 34] width 29 height 34
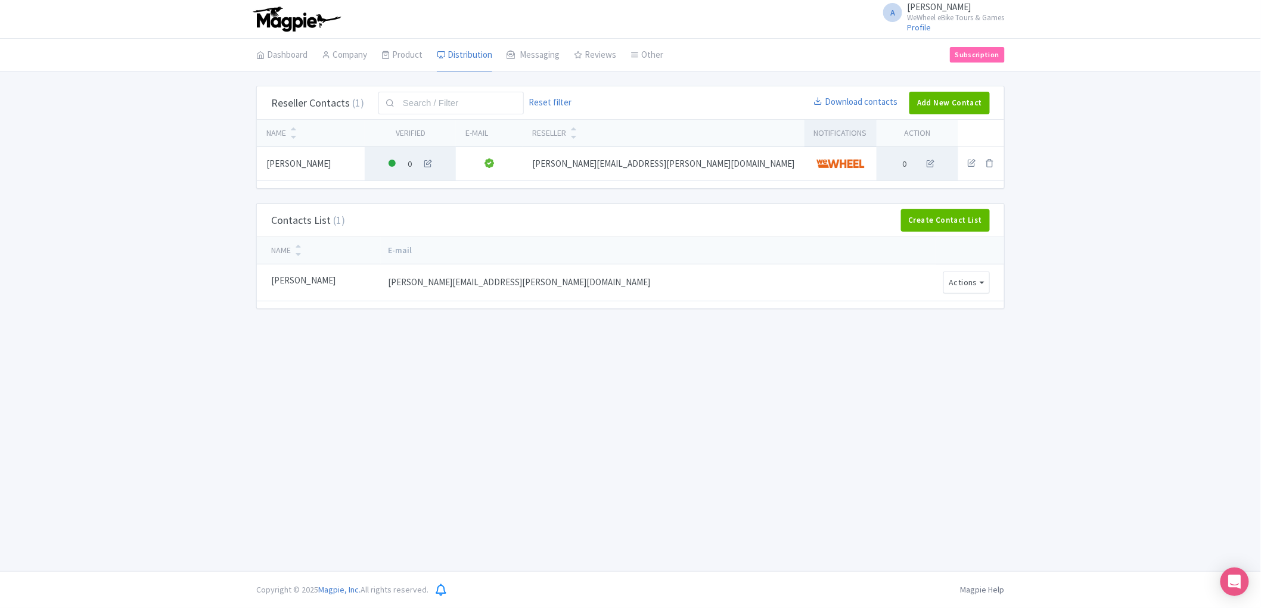
click at [296, 165] on span "[PERSON_NAME]" at bounding box center [298, 164] width 64 height 18
click at [434, 162] on icon at bounding box center [427, 163] width 13 height 13
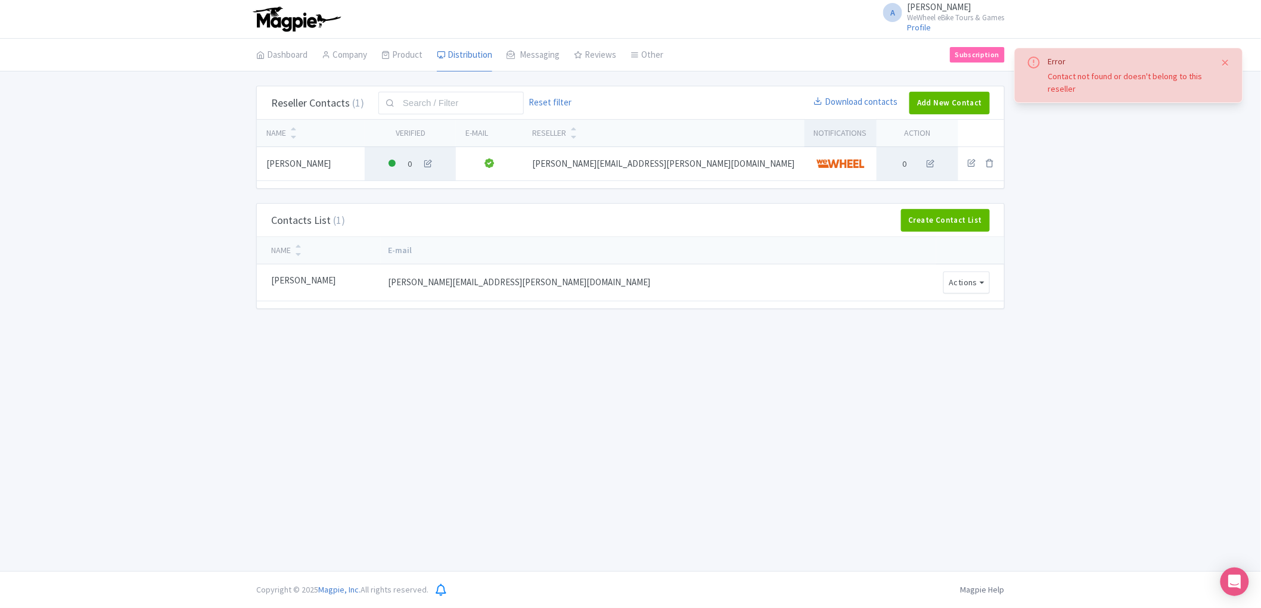
click at [1226, 66] on button "Close" at bounding box center [1226, 62] width 10 height 14
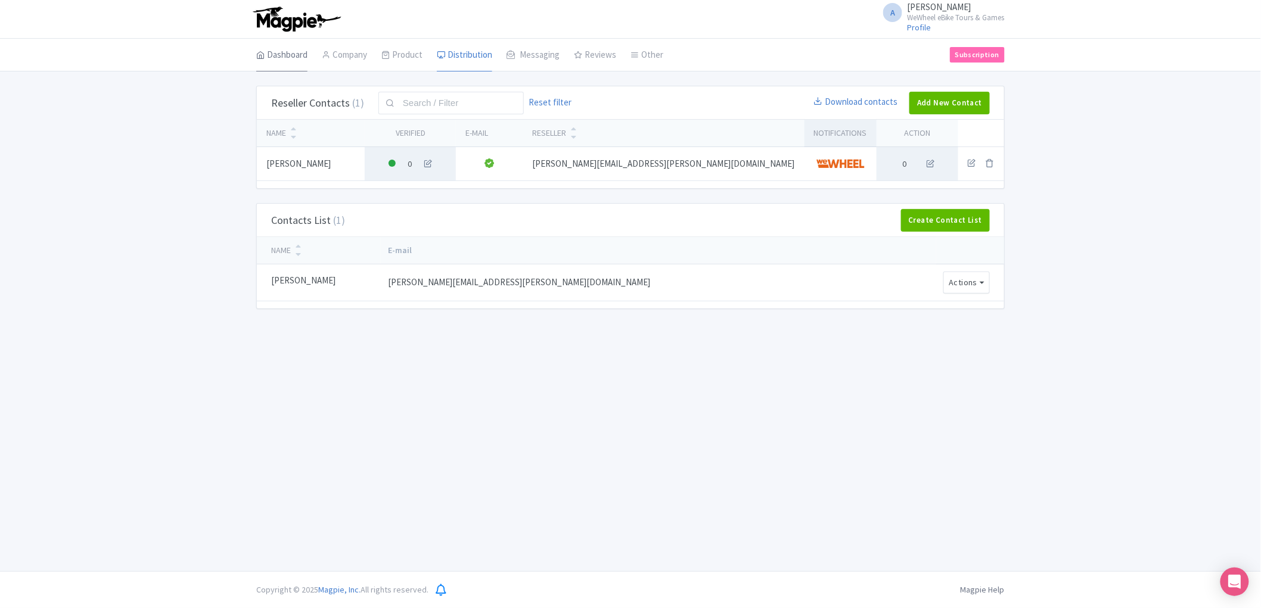
click at [301, 60] on link "Dashboard" at bounding box center [281, 55] width 51 height 33
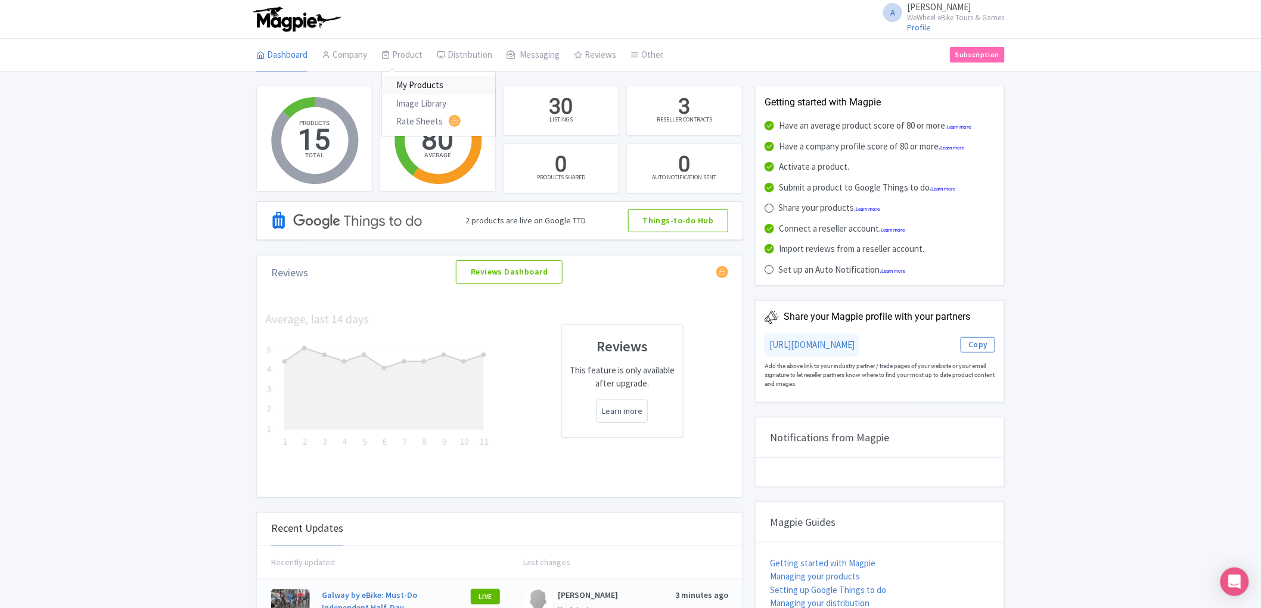
click at [419, 88] on link "My Products" at bounding box center [438, 85] width 113 height 18
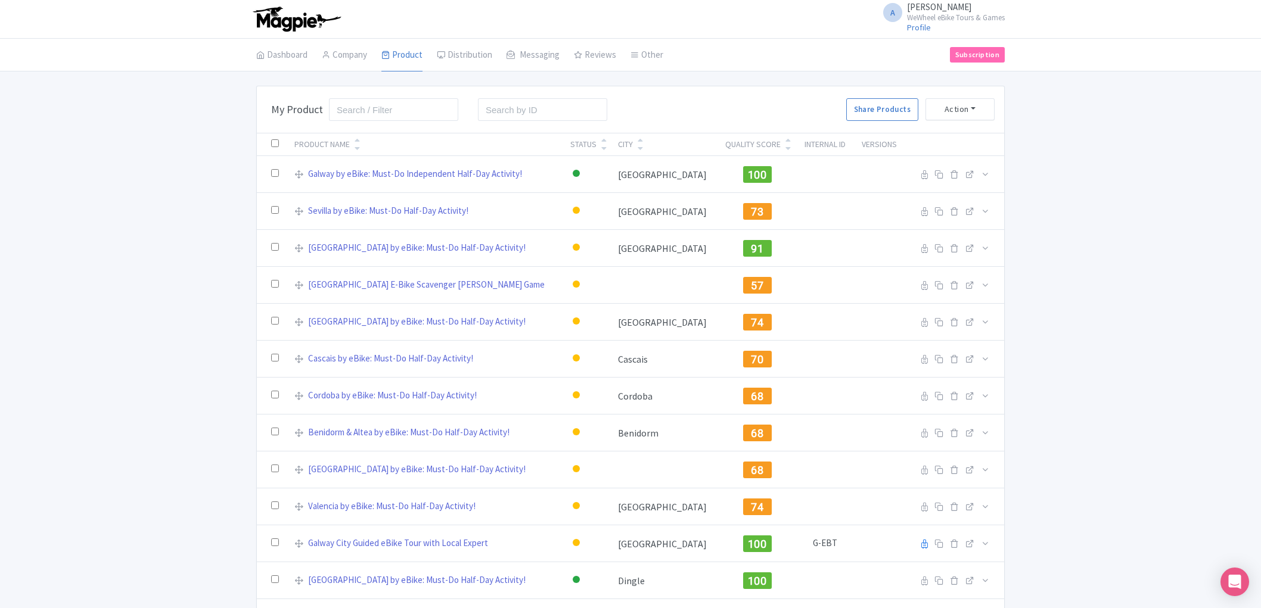
scroll to position [154, 0]
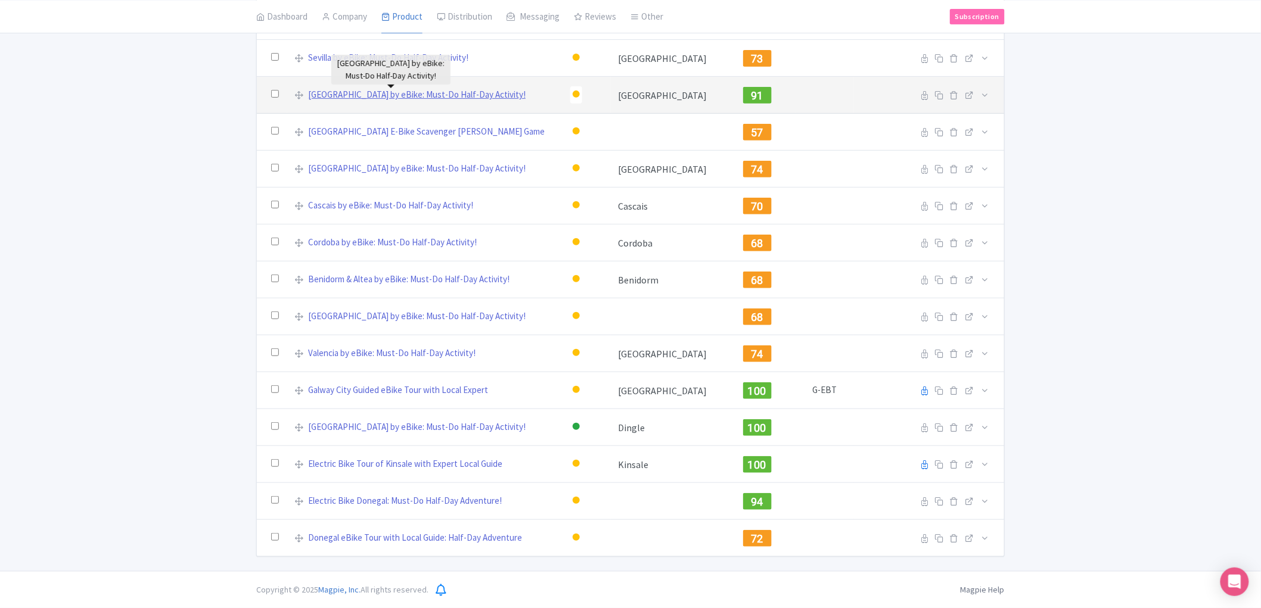
click at [430, 98] on link "[GEOGRAPHIC_DATA] by eBike: Must-Do Half-Day Activity!" at bounding box center [417, 95] width 218 height 14
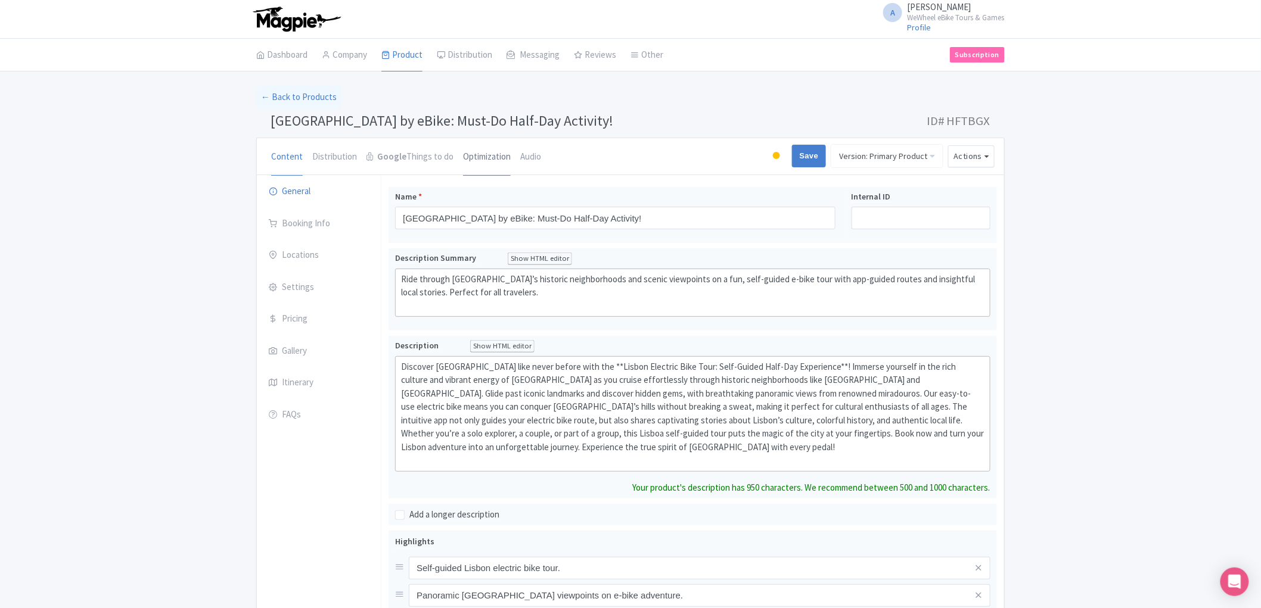
click at [493, 159] on link "Optimization" at bounding box center [487, 157] width 48 height 38
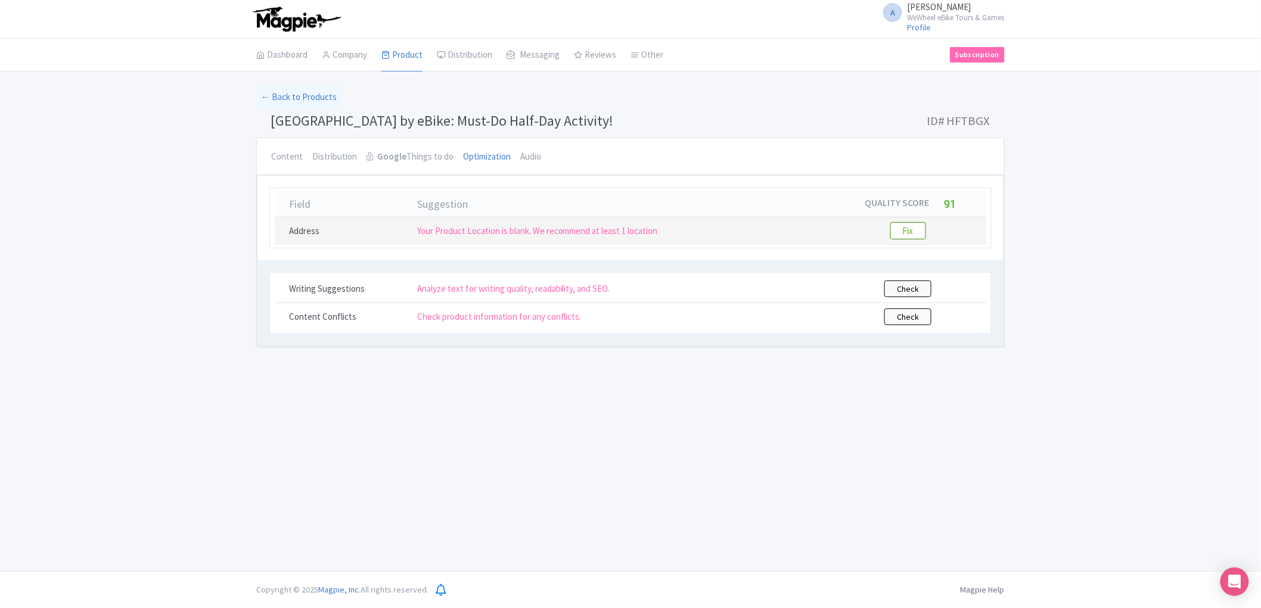
click at [909, 234] on btn "Fix" at bounding box center [908, 230] width 36 height 17
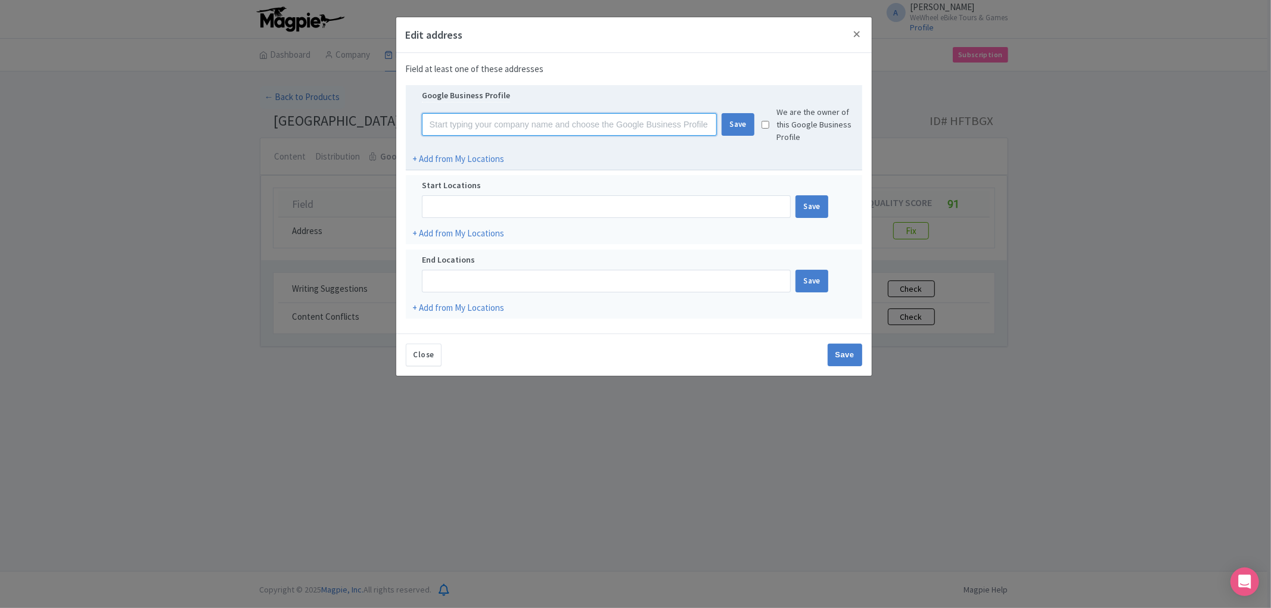
click at [535, 132] on input at bounding box center [570, 124] width 296 height 23
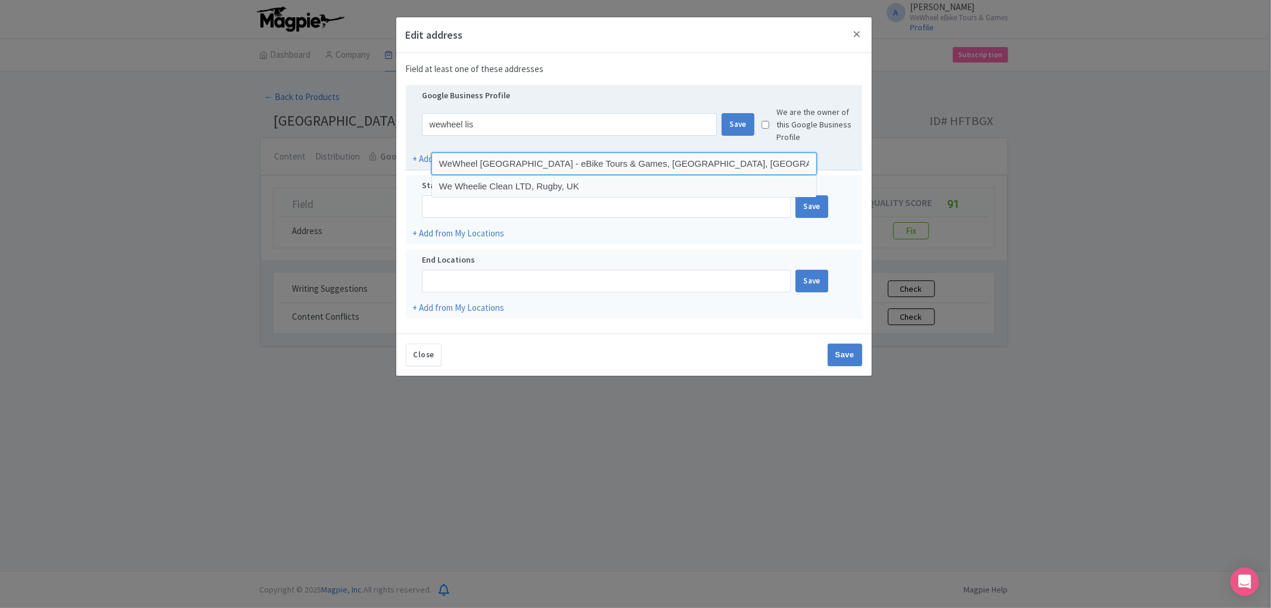
drag, startPoint x: 553, startPoint y: 163, endPoint x: 563, endPoint y: 160, distance: 10.0
click at [554, 162] on input at bounding box center [624, 164] width 386 height 23
type input "WeWheel Lisbon - eBike Tours & Games, Lisbon, Portugal"
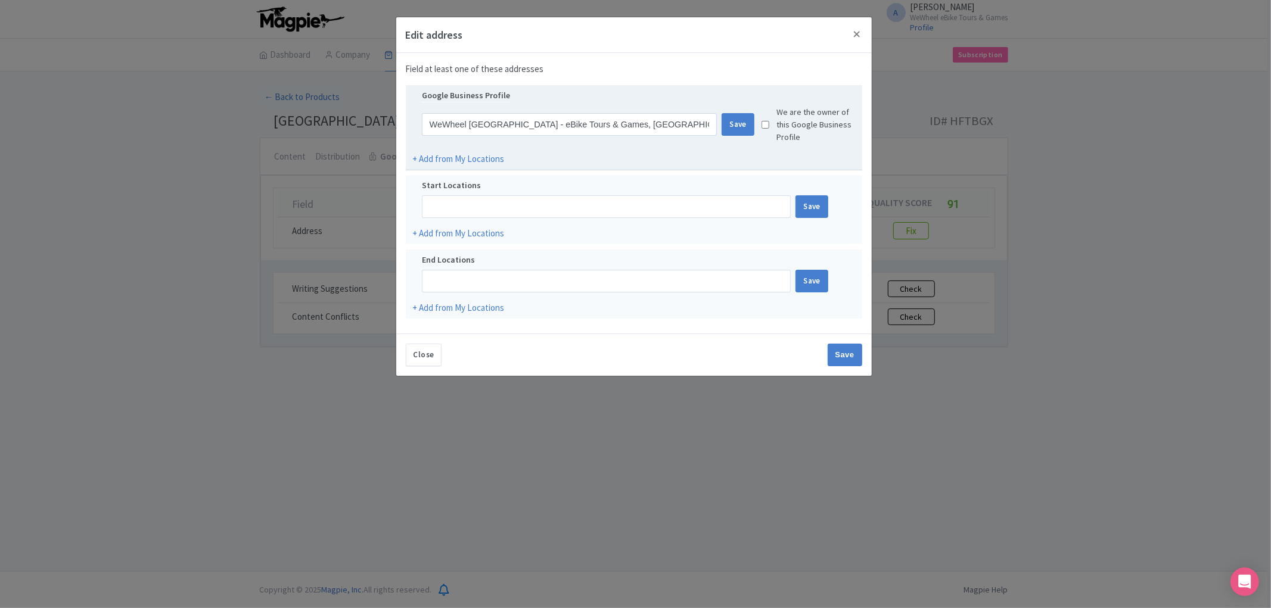
click at [765, 123] on input "checkbox" at bounding box center [766, 125] width 8 height 38
checkbox input "true"
click at [737, 128] on div "Save" at bounding box center [738, 124] width 33 height 23
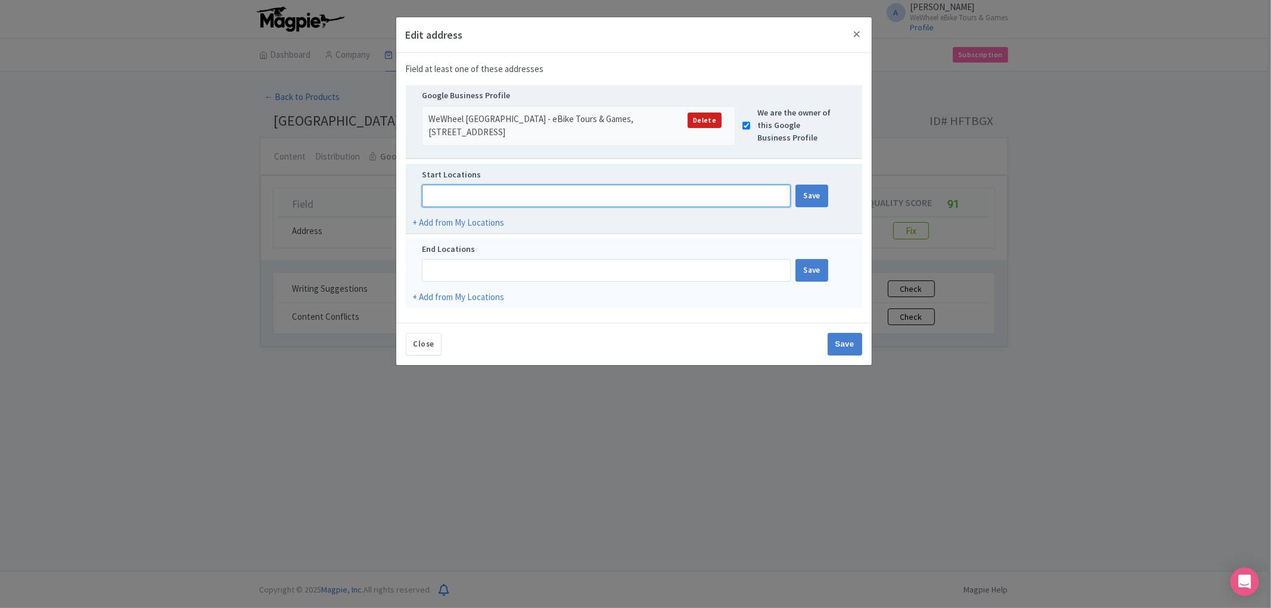
click at [604, 207] on input at bounding box center [606, 196] width 369 height 23
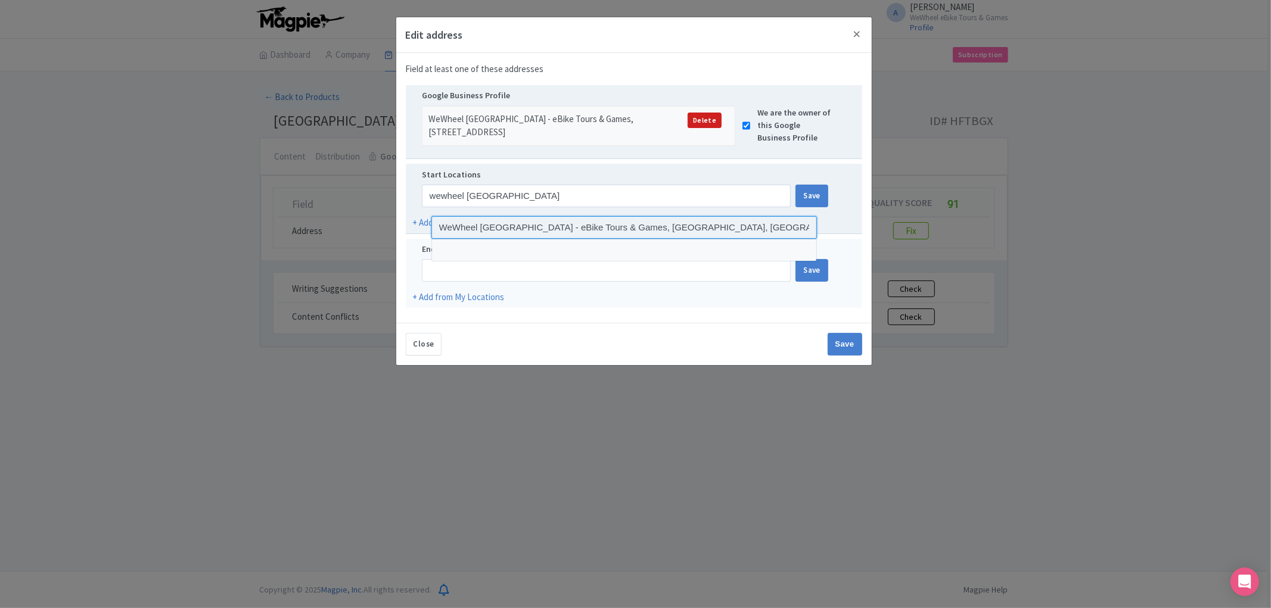
click at [600, 229] on input at bounding box center [624, 227] width 386 height 23
type input "WeWheel Lisbon - eBike Tours & Games, Lisbon, Portugal"
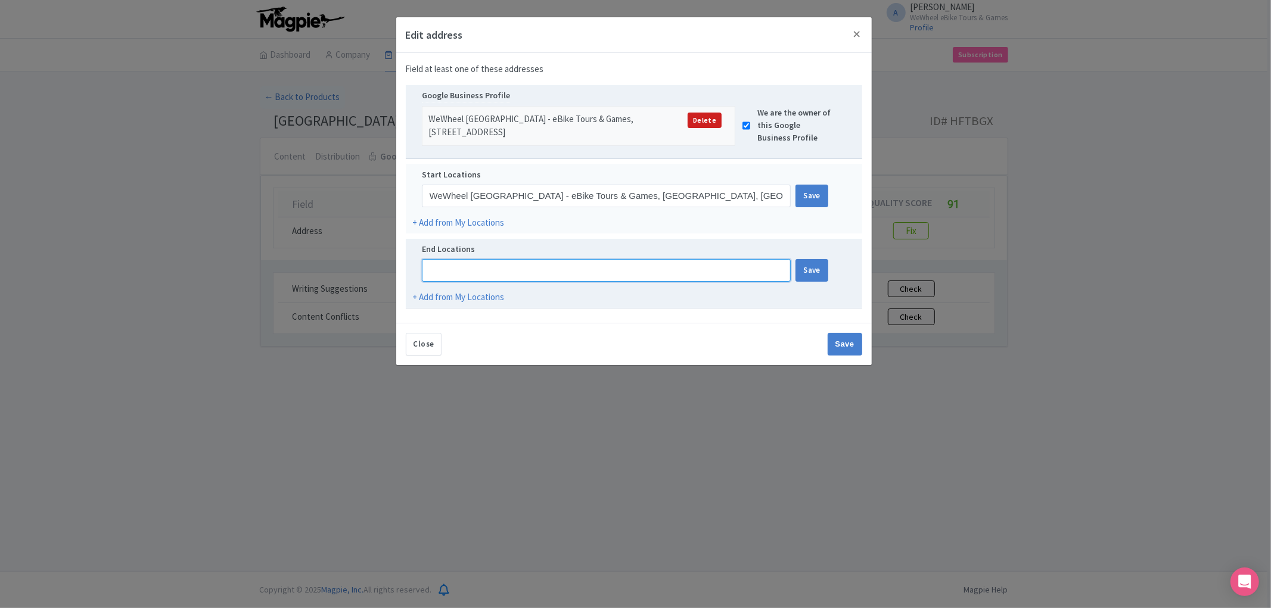
click at [602, 269] on input at bounding box center [606, 270] width 369 height 23
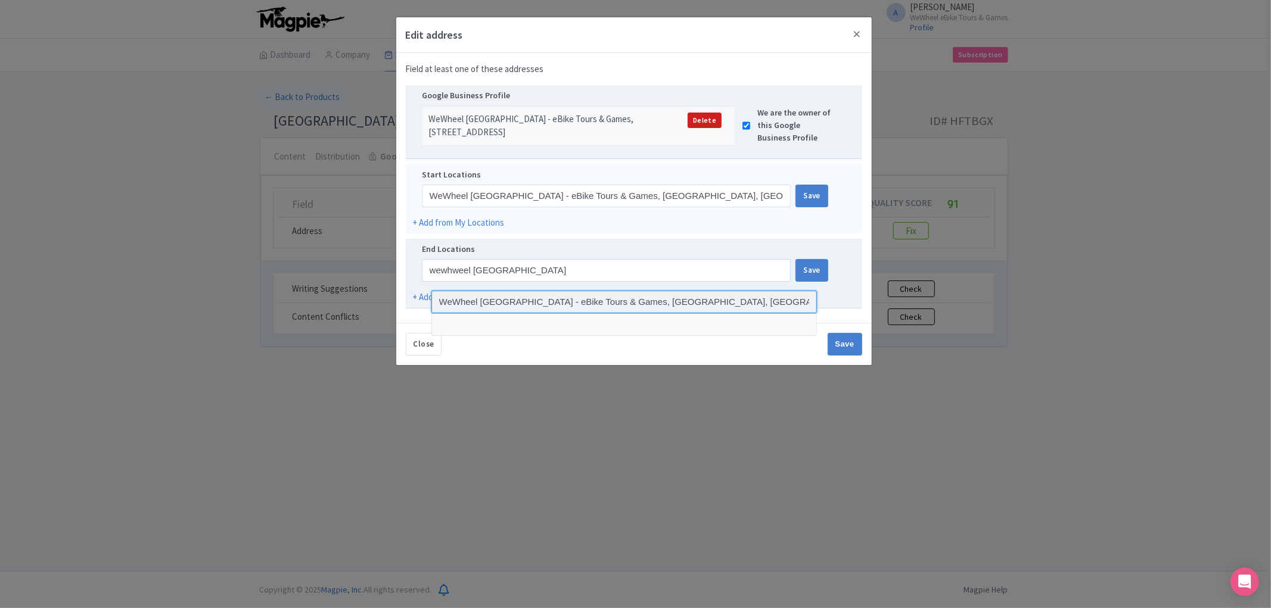
click at [695, 305] on input at bounding box center [624, 302] width 386 height 23
type input "WeWheel Lisbon - eBike Tours & Games, Lisbon, Portugal"
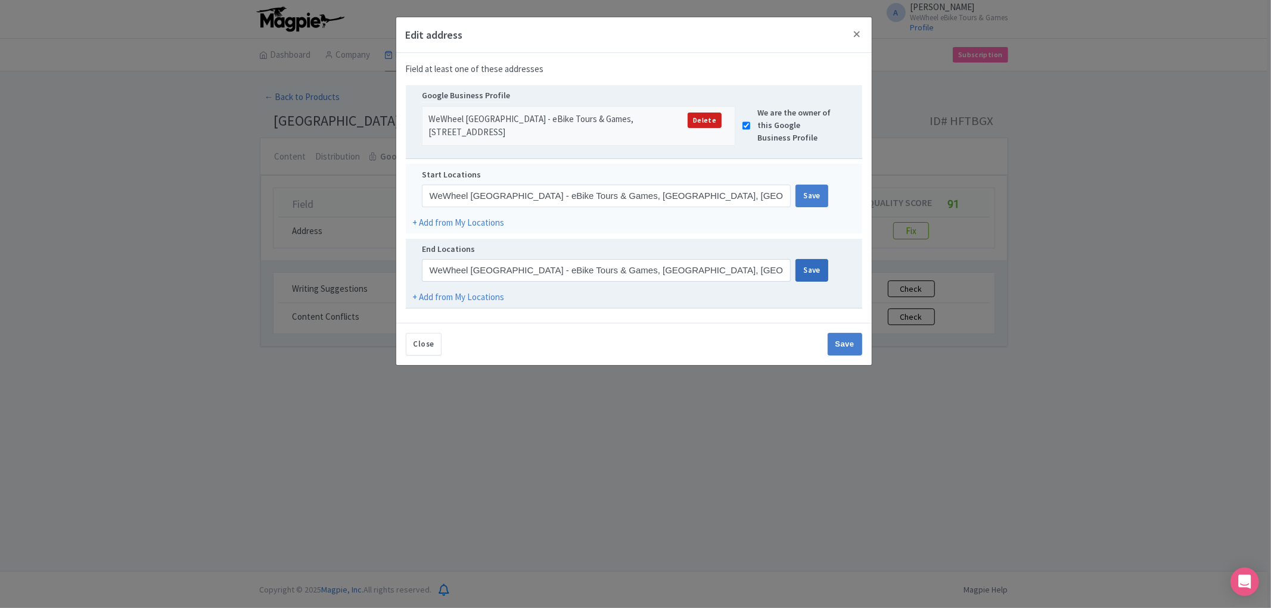
click at [807, 266] on div "Save" at bounding box center [812, 270] width 33 height 23
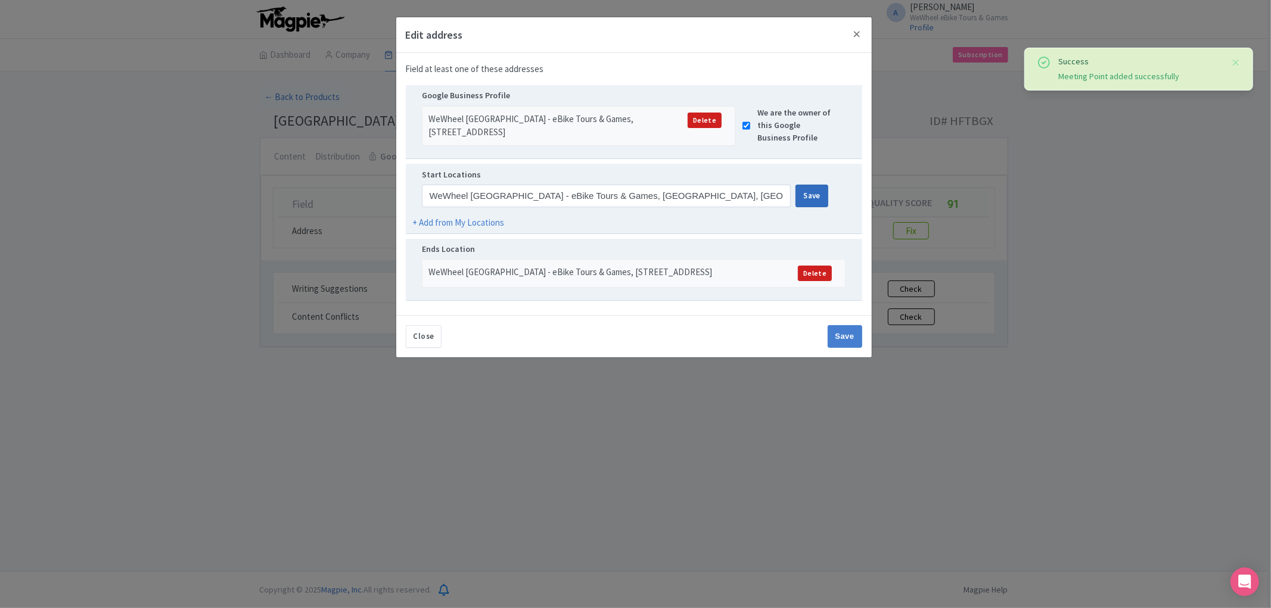
click at [816, 201] on div "Save" at bounding box center [812, 196] width 33 height 23
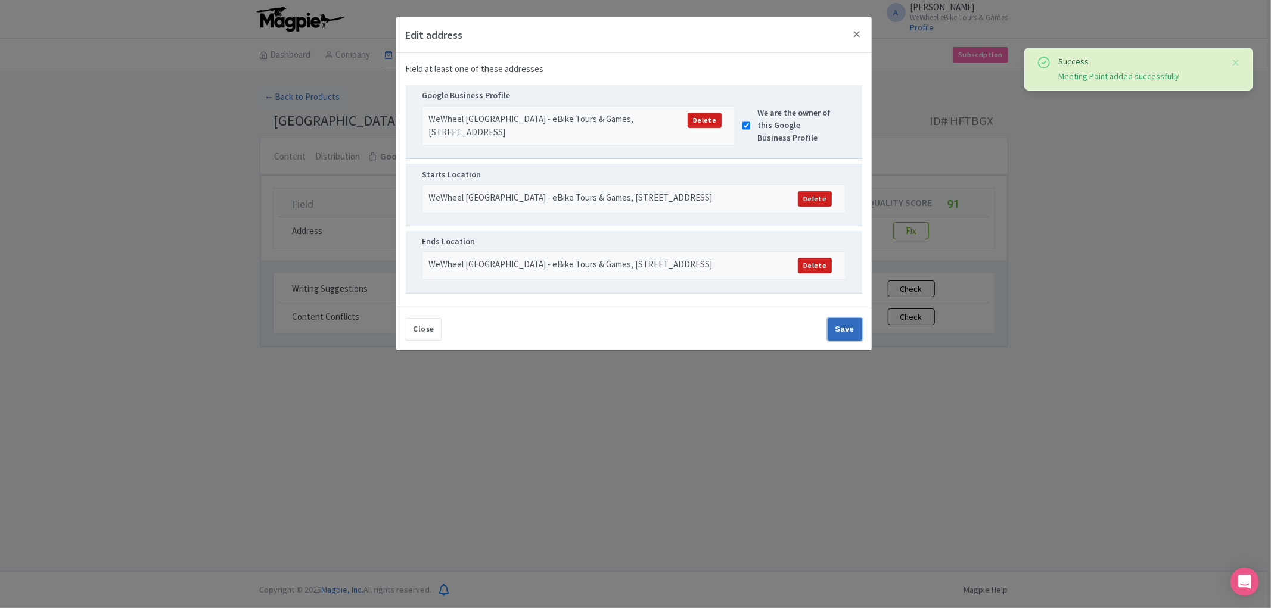
click at [842, 341] on input "Save" at bounding box center [845, 329] width 35 height 23
type input "Save"
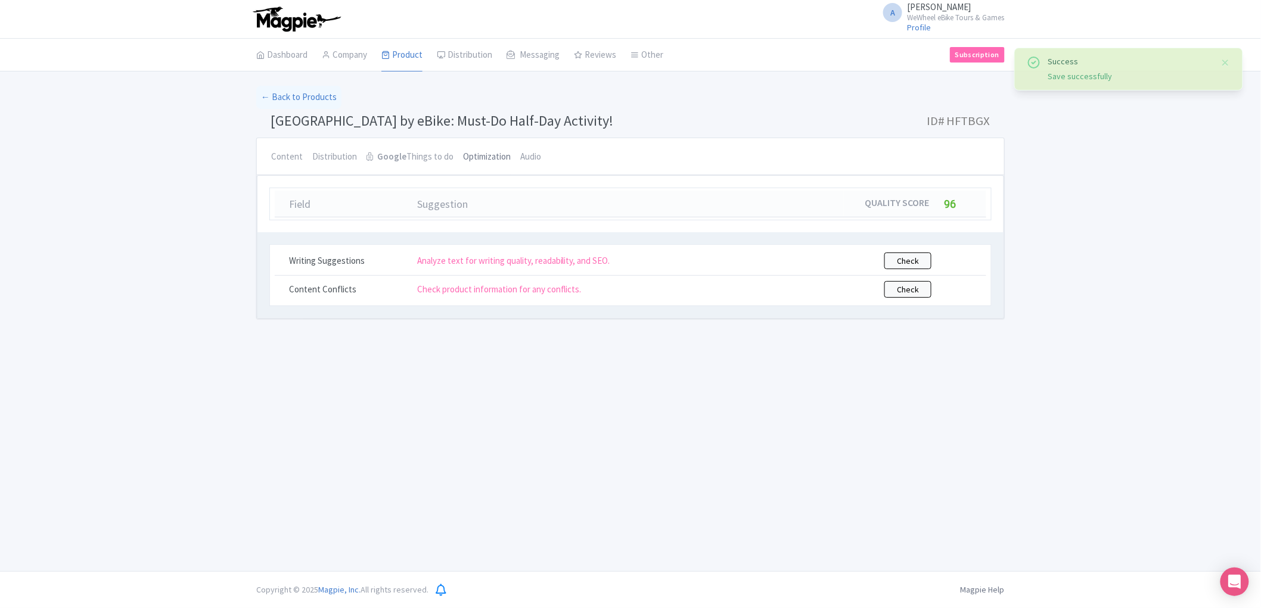
click at [486, 156] on link "Optimization" at bounding box center [487, 157] width 48 height 38
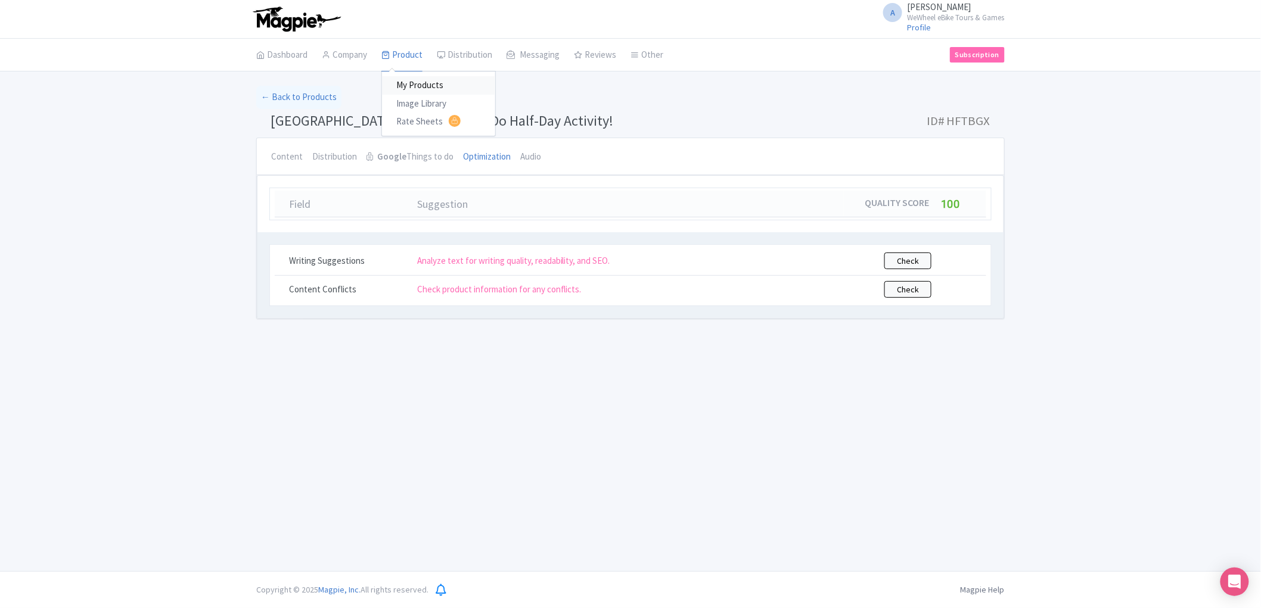
click at [420, 80] on link "My Products" at bounding box center [438, 85] width 113 height 18
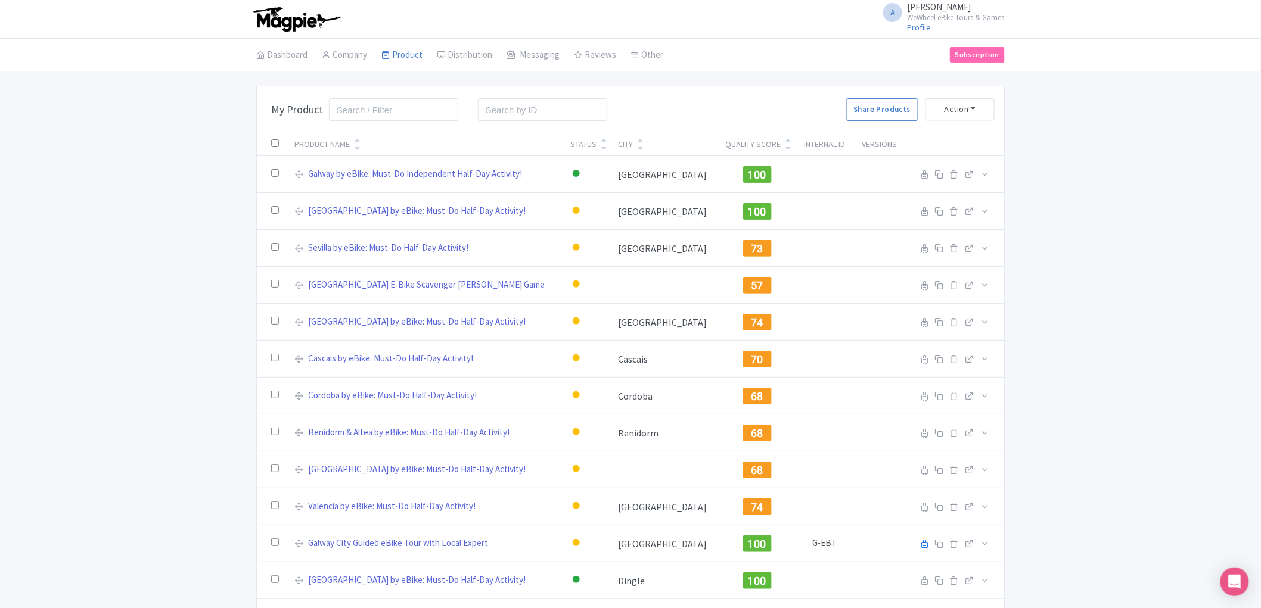
click at [785, 139] on icon at bounding box center [787, 140] width 5 height 8
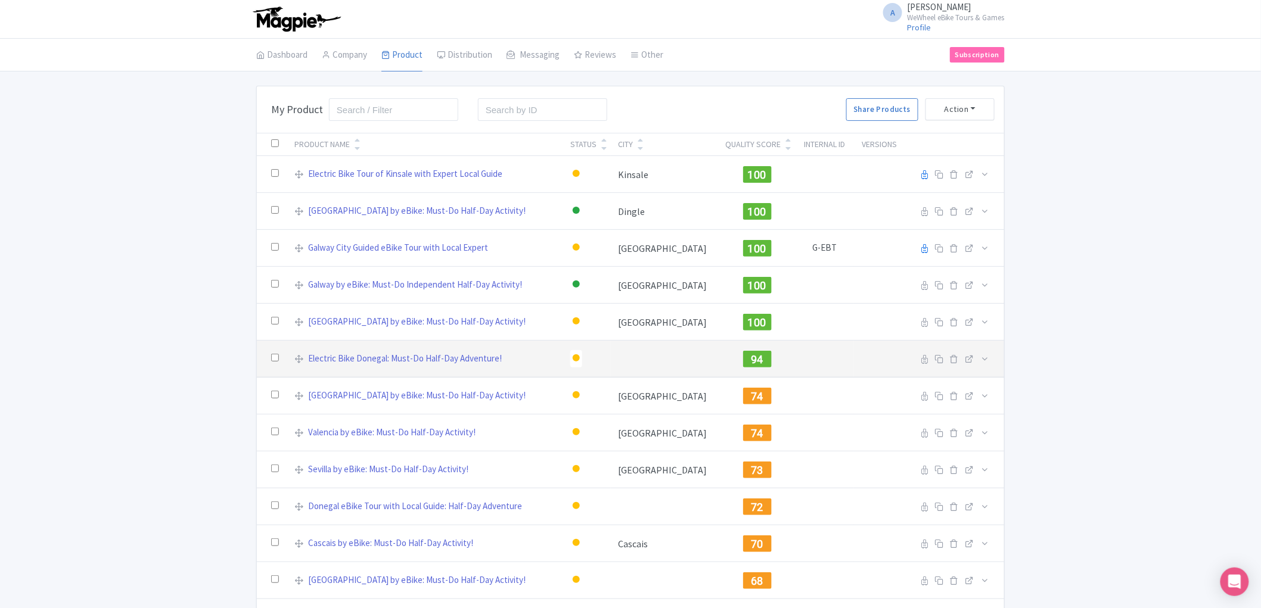
click at [751, 361] on span "94" at bounding box center [757, 359] width 13 height 13
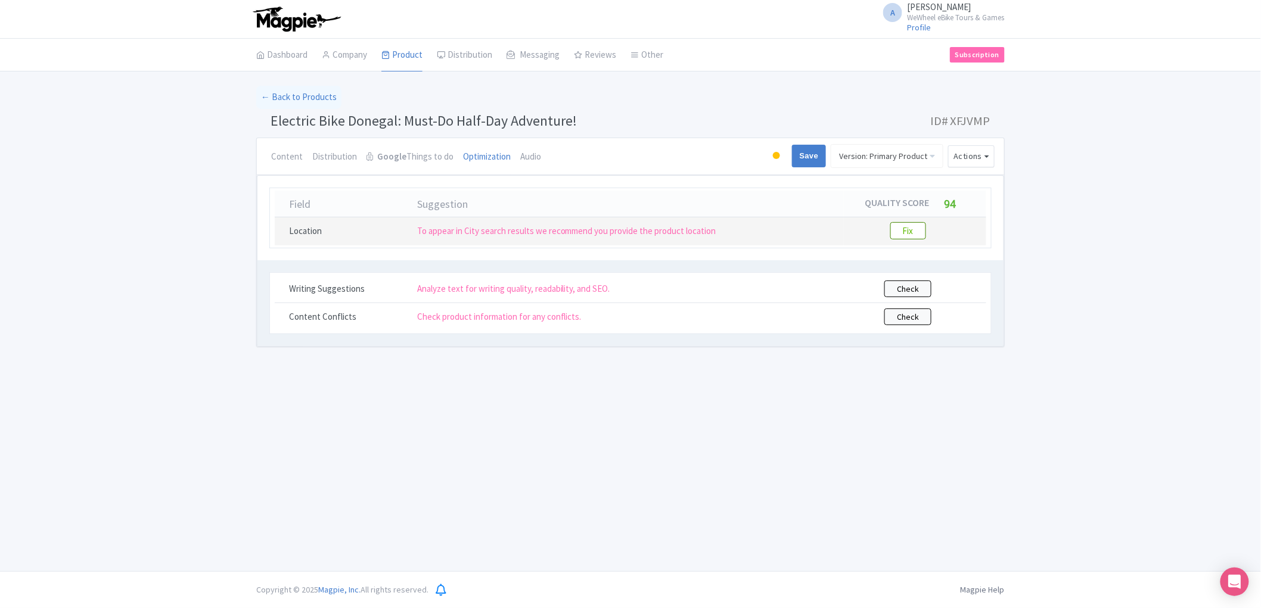
click at [914, 228] on btn "Fix" at bounding box center [908, 230] width 36 height 17
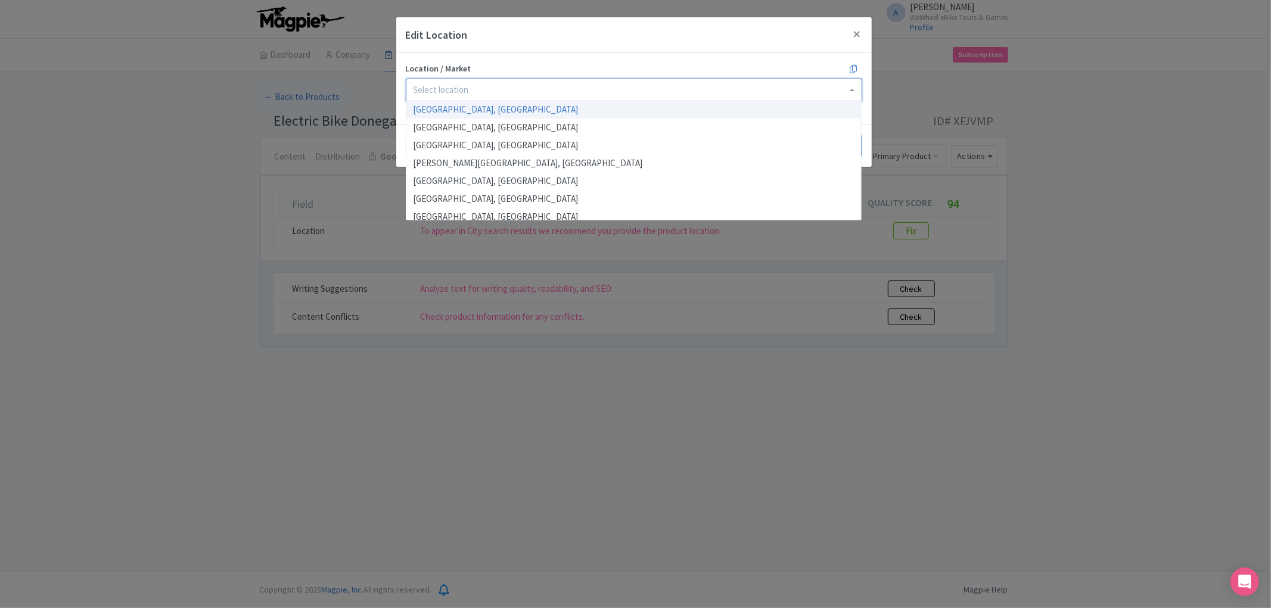
drag, startPoint x: 566, startPoint y: 91, endPoint x: 572, endPoint y: 94, distance: 6.4
click at [567, 91] on div at bounding box center [634, 90] width 456 height 23
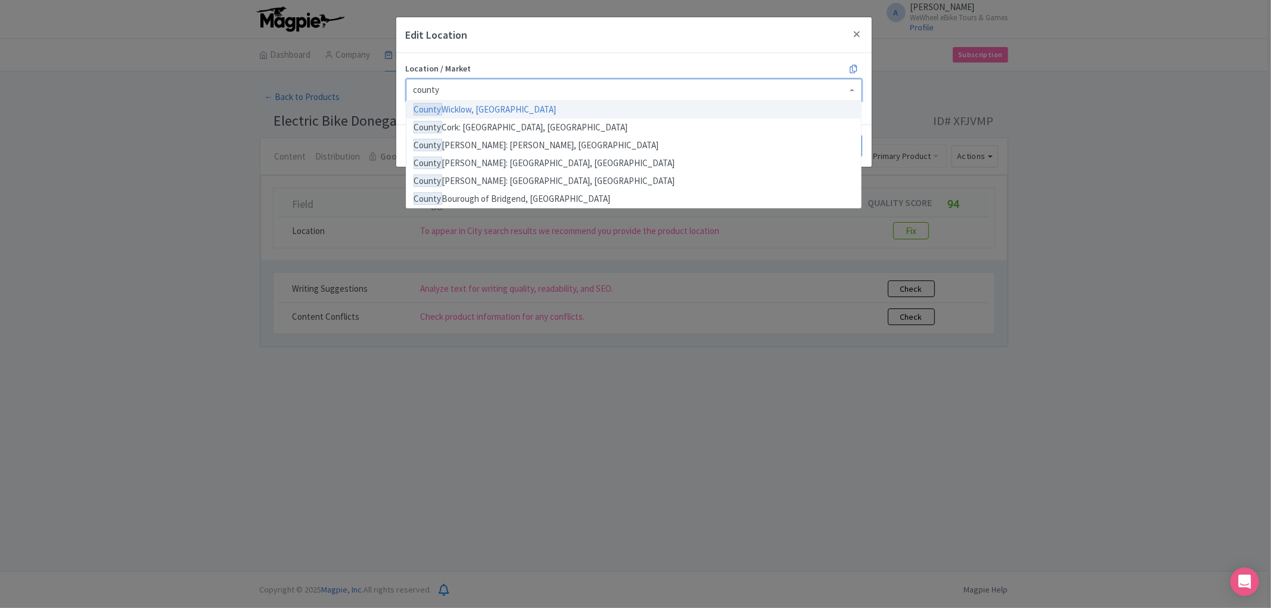
type input "county"
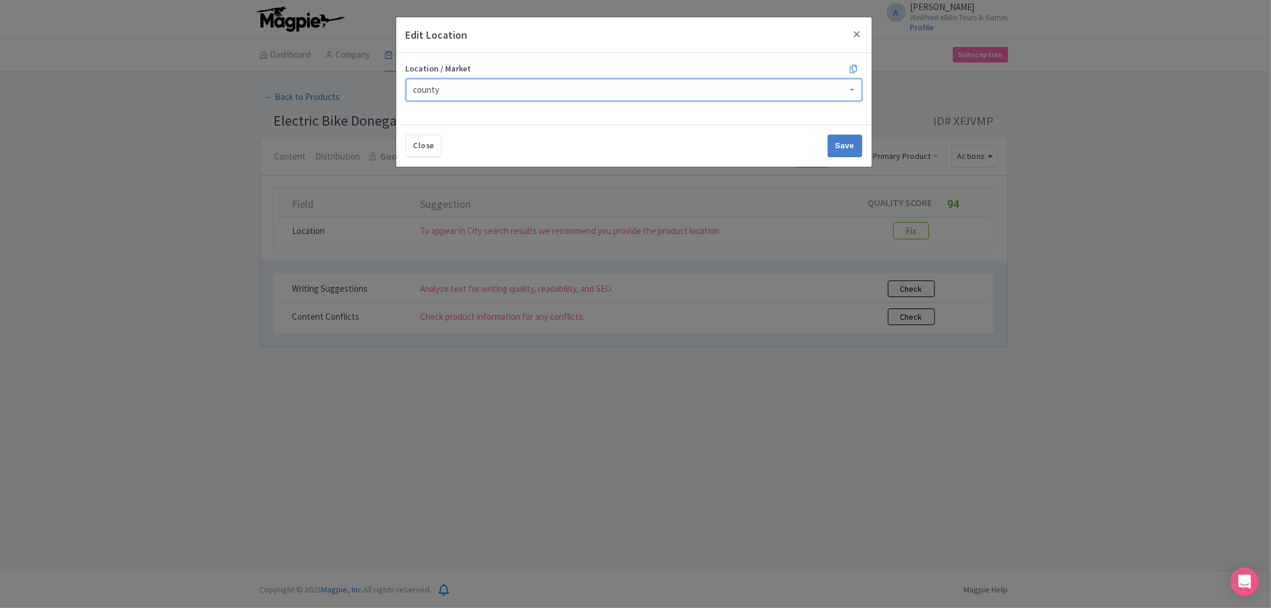
drag, startPoint x: 462, startPoint y: 92, endPoint x: 297, endPoint y: 77, distance: 166.3
click at [297, 77] on div "Edit Location Location / Market County Wicklow, Ireland County Cork: Cobh, Irel…" at bounding box center [635, 304] width 1271 height 608
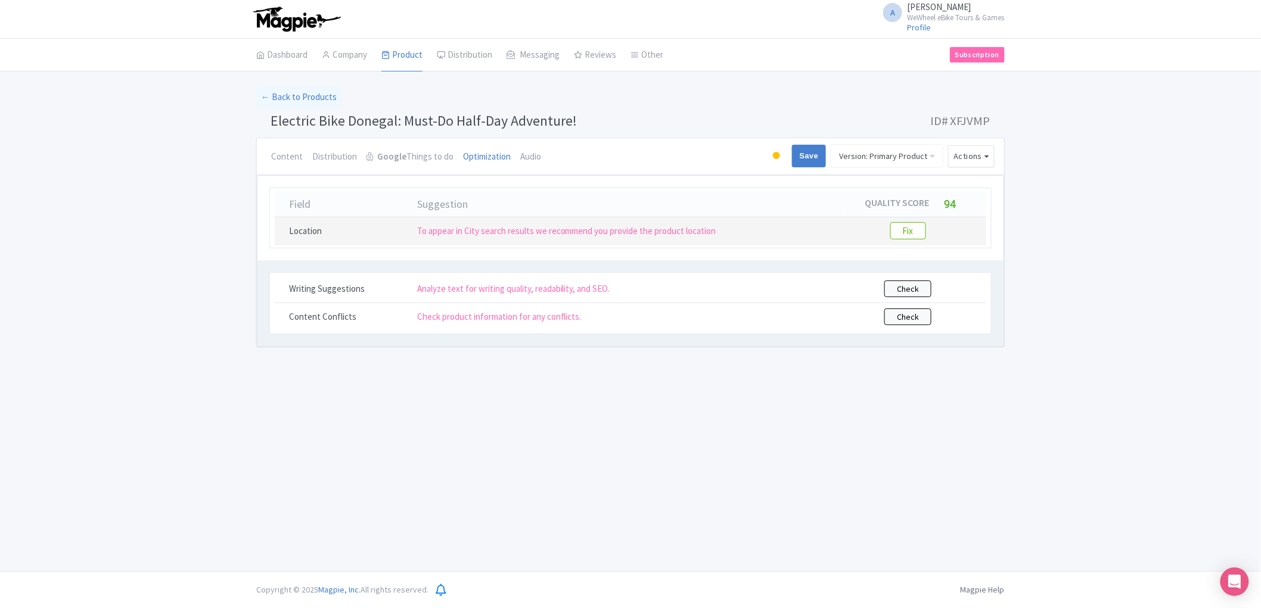
click at [897, 242] on td "Fix" at bounding box center [915, 232] width 142 height 28
drag, startPoint x: 903, startPoint y: 233, endPoint x: 867, endPoint y: 249, distance: 39.8
click at [902, 233] on btn "Fix" at bounding box center [908, 230] width 36 height 17
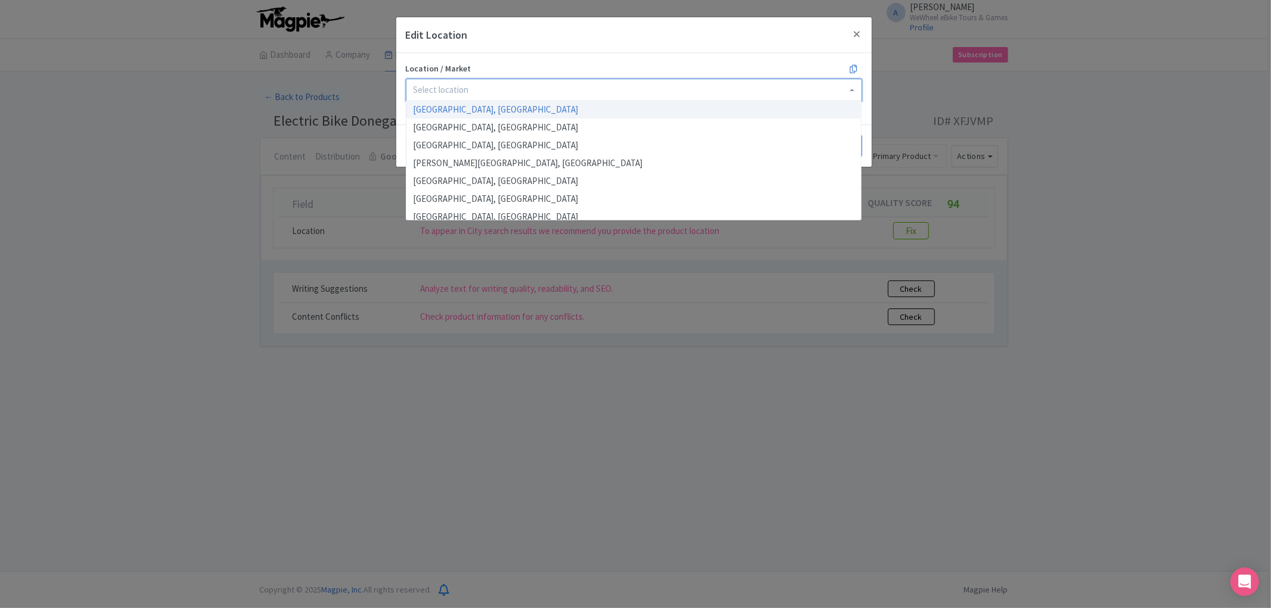
click at [489, 84] on div at bounding box center [634, 90] width 456 height 23
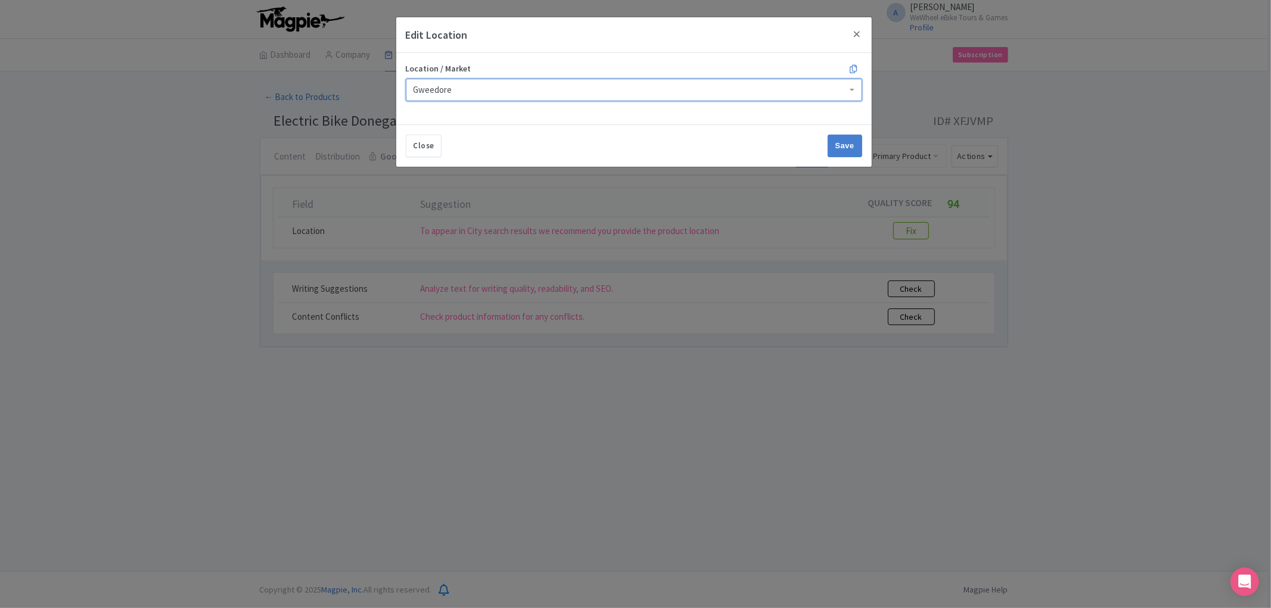
type input "Gweedore"
click at [828, 135] on input "Save" at bounding box center [845, 146] width 35 height 23
type input "Save"
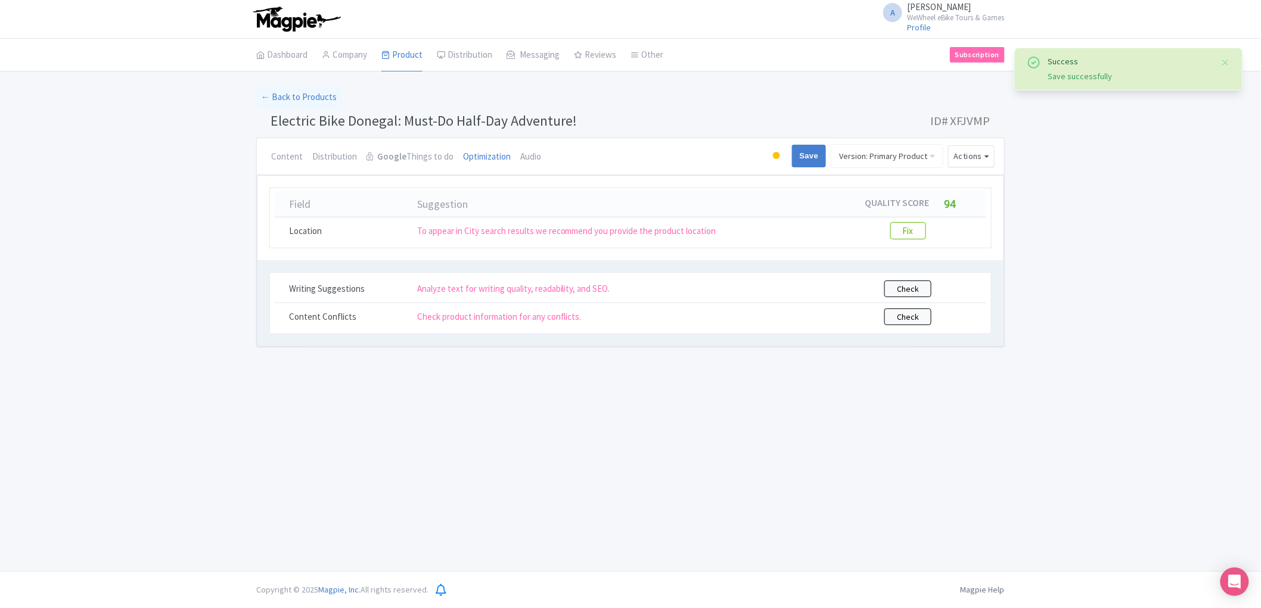
click at [582, 484] on div "A Alex Clements WeWheel eBike Tours & Games Profile Users Settings Sign out Das…" at bounding box center [630, 286] width 1261 height 572
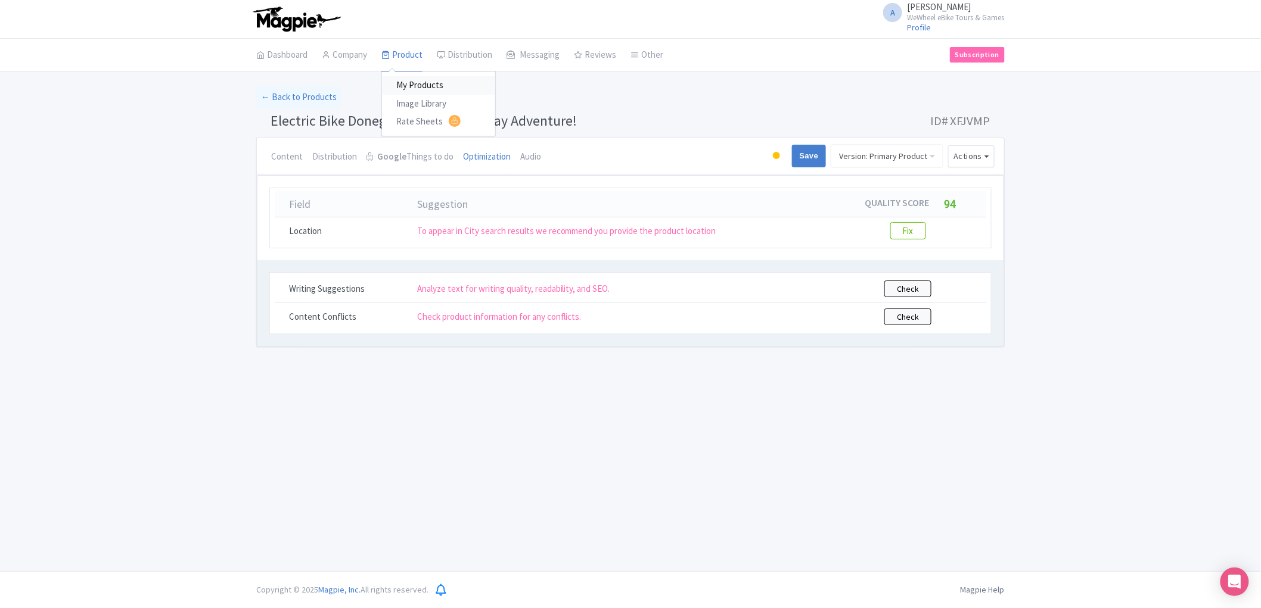
click at [414, 85] on link "My Products" at bounding box center [438, 85] width 113 height 18
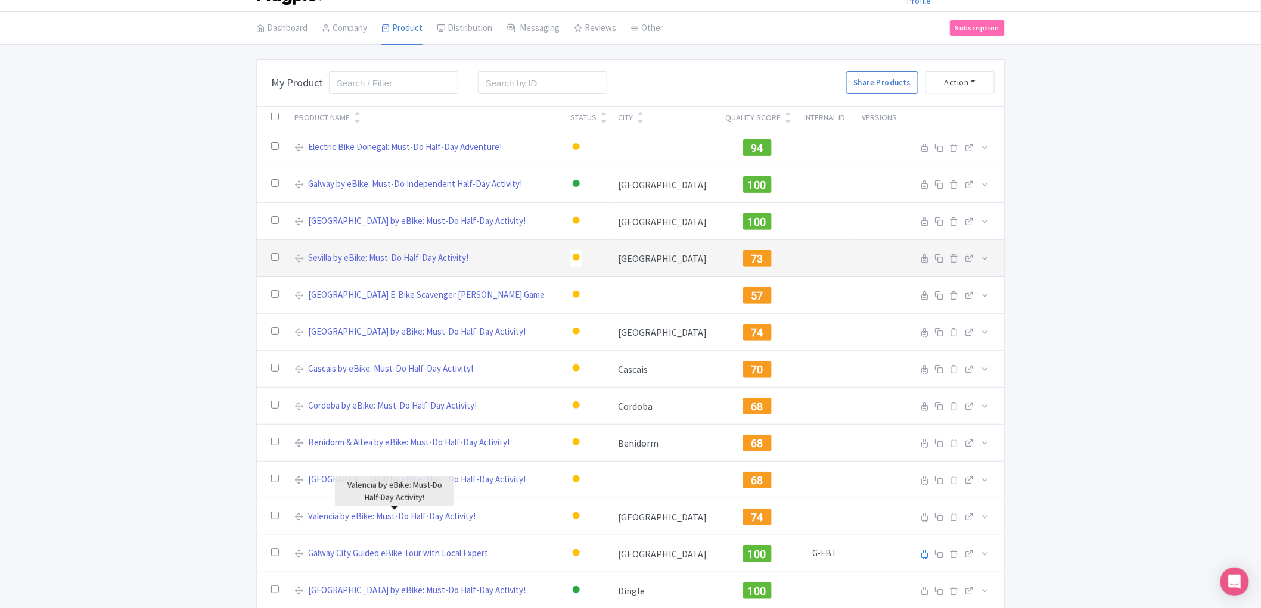
scroll to position [21, 0]
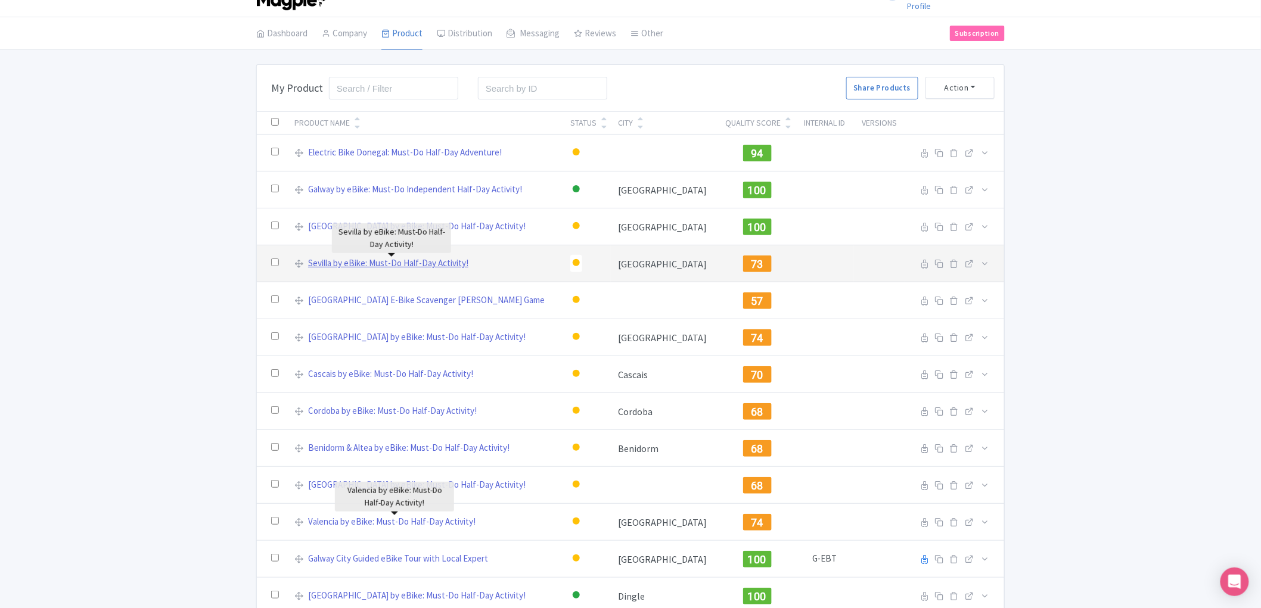
click at [449, 259] on link "Sevilla by eBike: Must-Do Half-Day Activity!" at bounding box center [388, 264] width 160 height 14
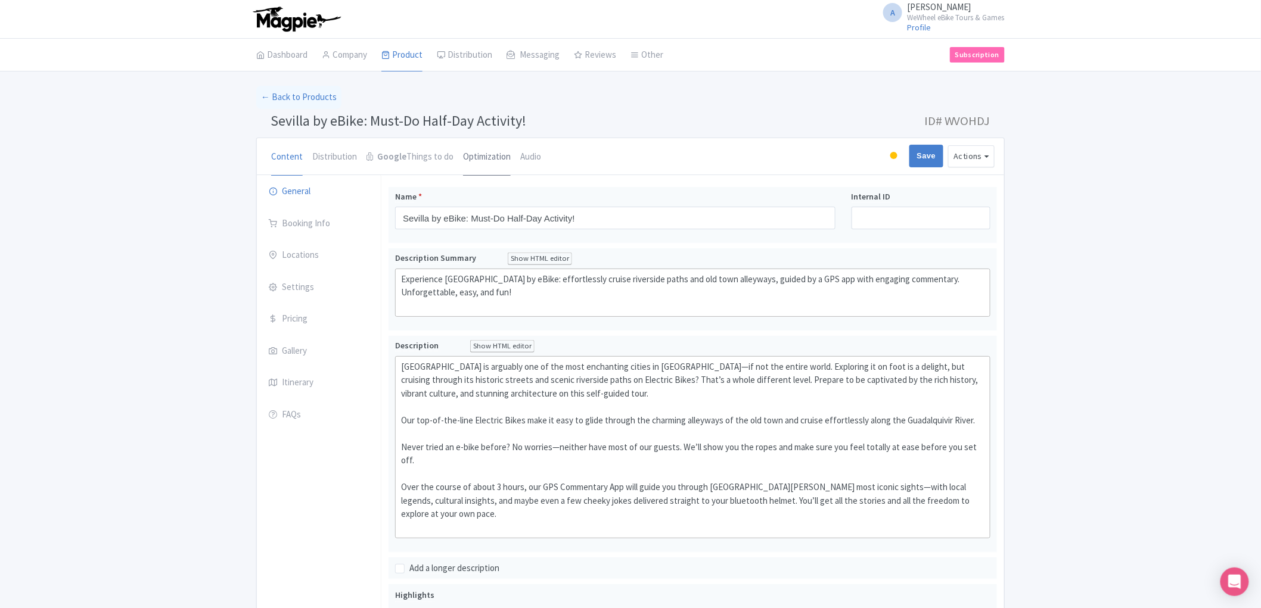
click at [477, 149] on link "Optimization" at bounding box center [487, 157] width 48 height 38
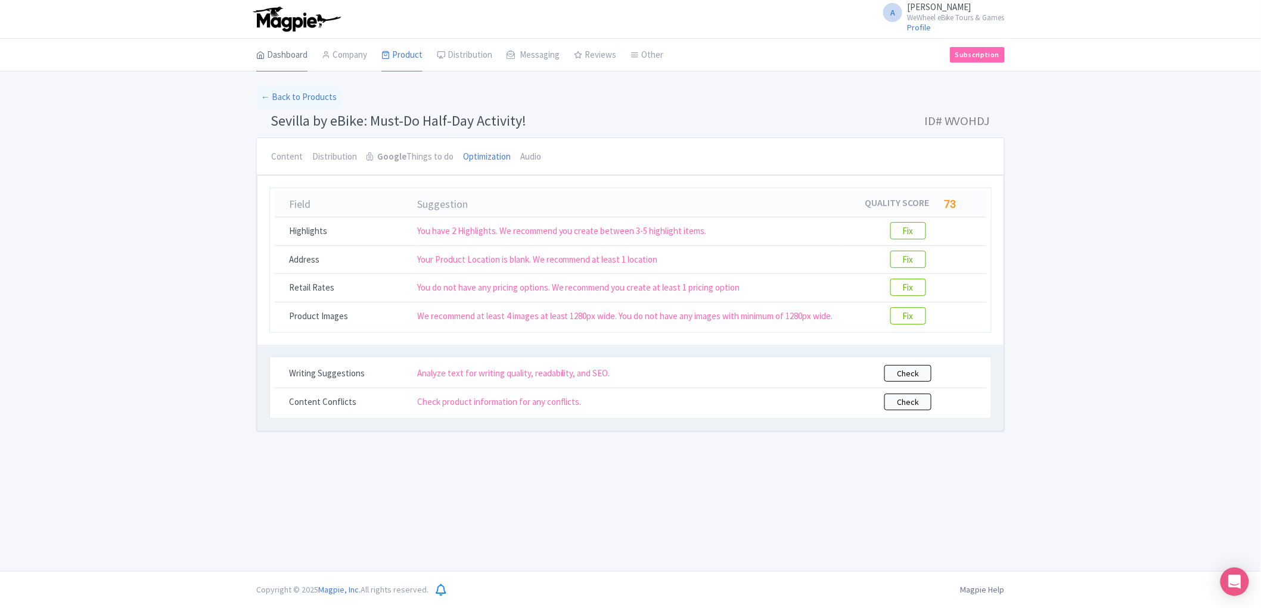
click at [276, 55] on link "Dashboard" at bounding box center [281, 55] width 51 height 33
